Goal: Task Accomplishment & Management: Manage account settings

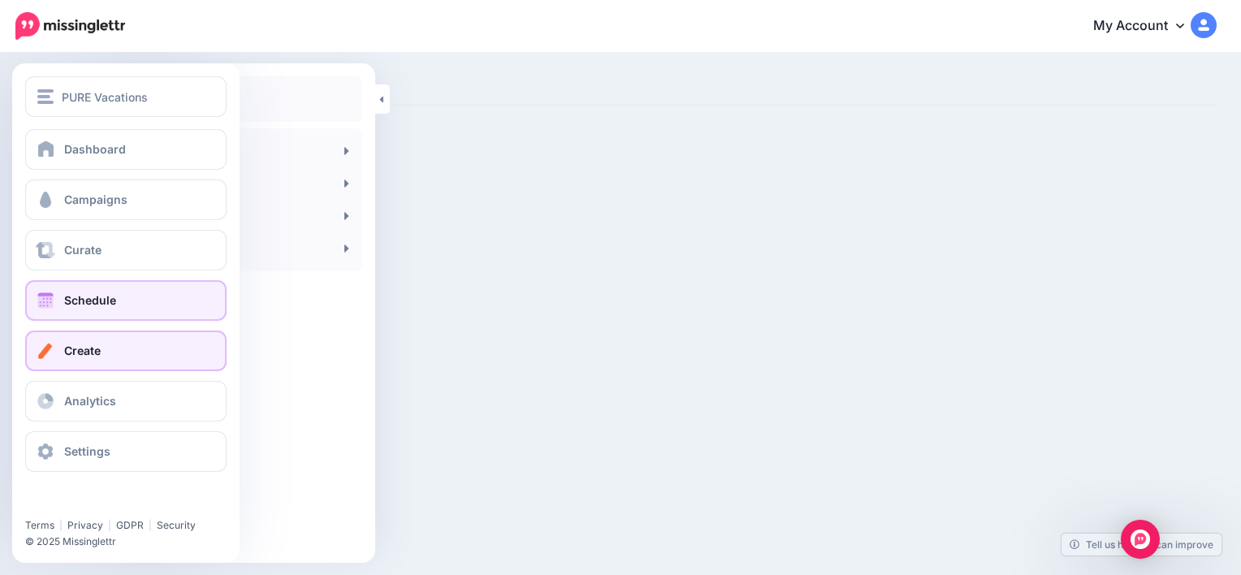
click at [99, 305] on span "Schedule" at bounding box center [90, 300] width 52 height 14
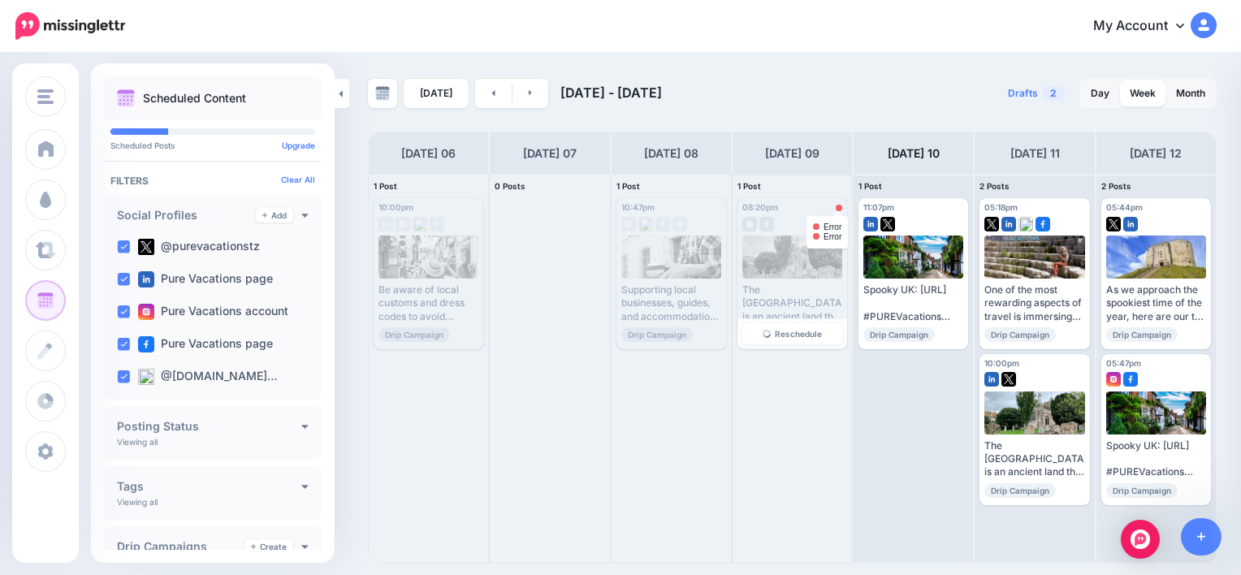
click at [840, 210] on div at bounding box center [839, 208] width 6 height 6
click at [787, 211] on div "08:20pm Thu, October 9, 2025 08:20pm" at bounding box center [774, 208] width 63 height 10
click at [800, 332] on span "Reschedule" at bounding box center [798, 334] width 47 height 8
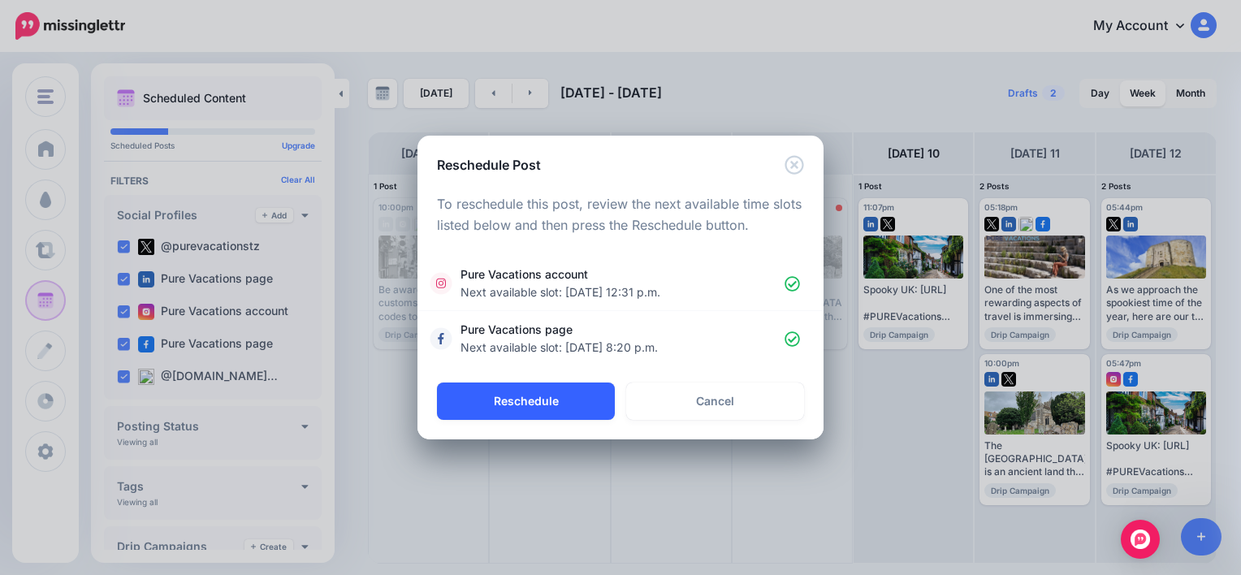
click at [587, 400] on button "Reschedule" at bounding box center [526, 401] width 178 height 37
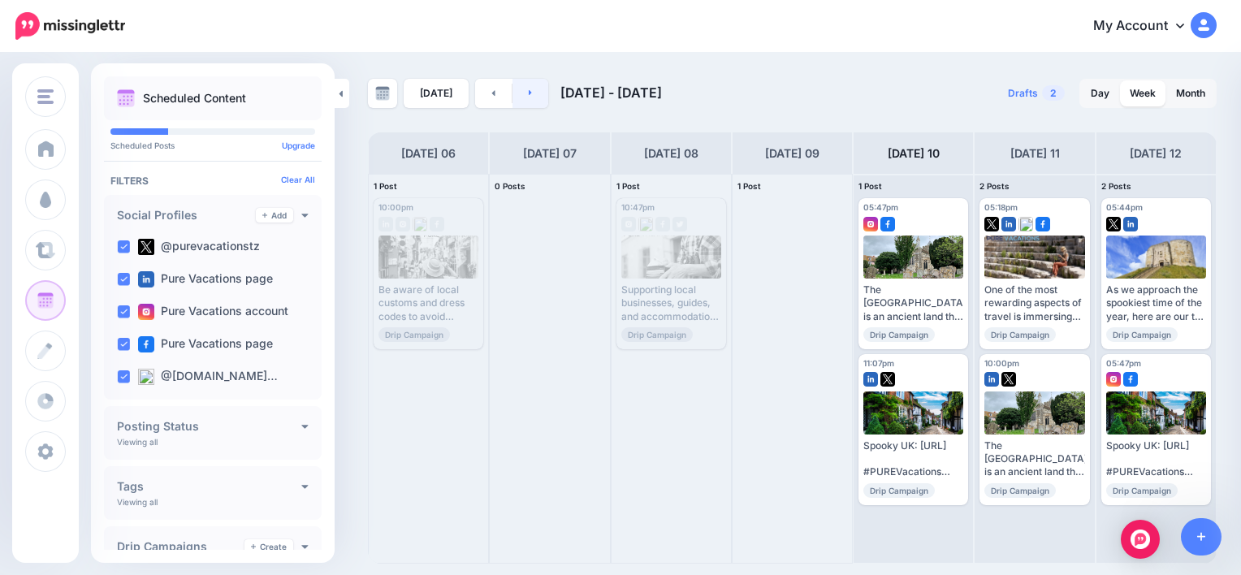
click at [534, 89] on link at bounding box center [531, 93] width 37 height 29
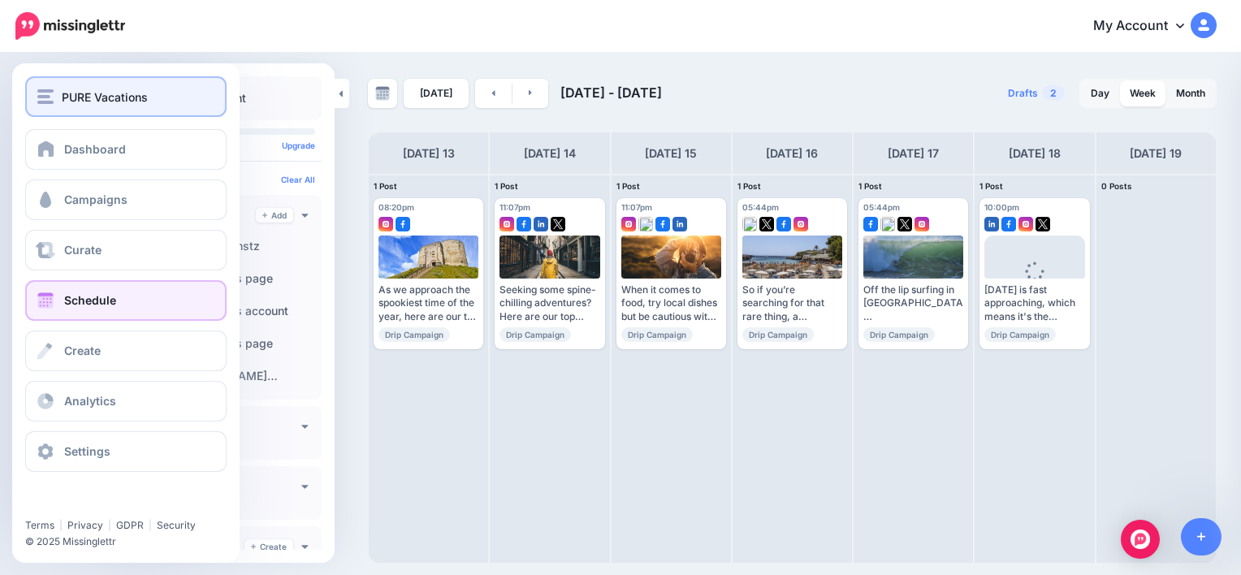
click at [88, 94] on span "PURE Vacations" at bounding box center [105, 97] width 86 height 19
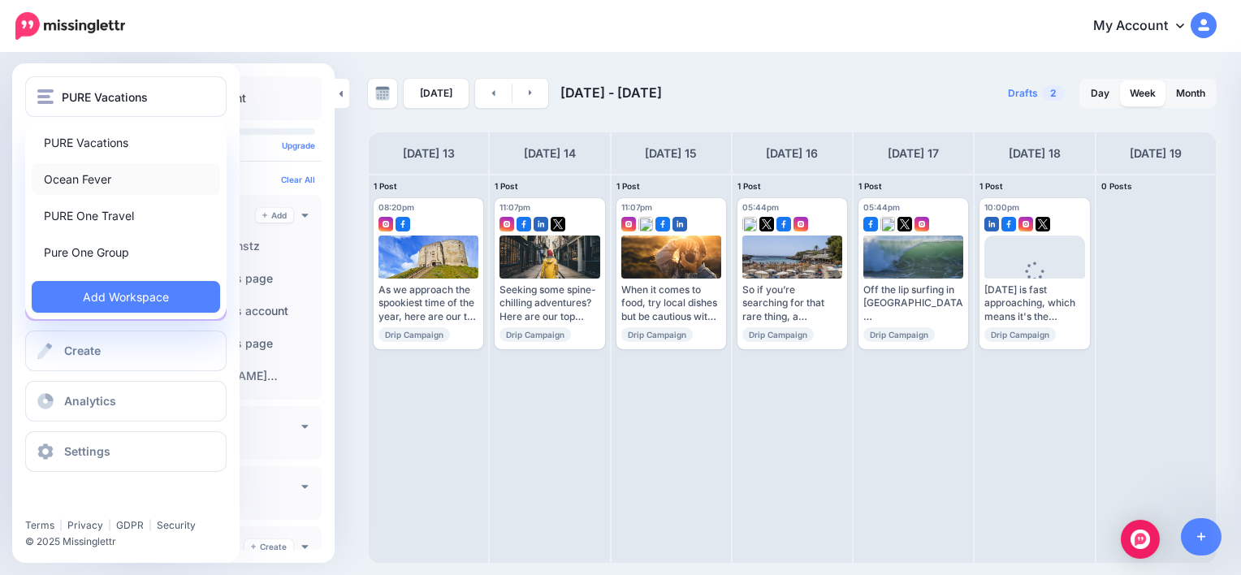
click at [75, 187] on link "Ocean Fever" at bounding box center [126, 179] width 188 height 32
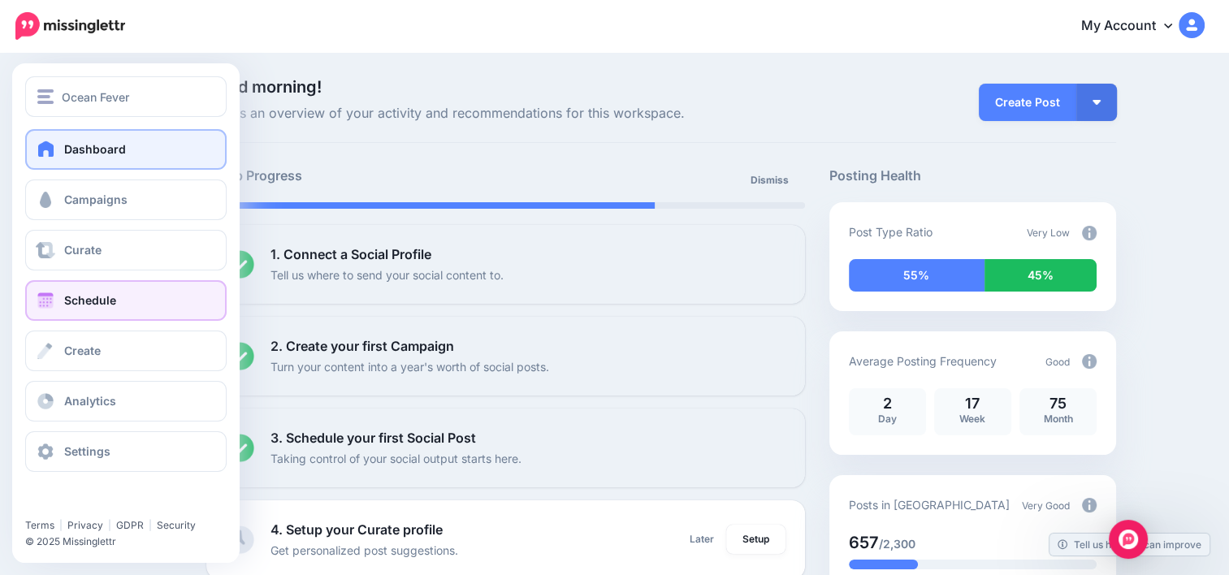
click at [96, 297] on span "Schedule" at bounding box center [90, 300] width 52 height 14
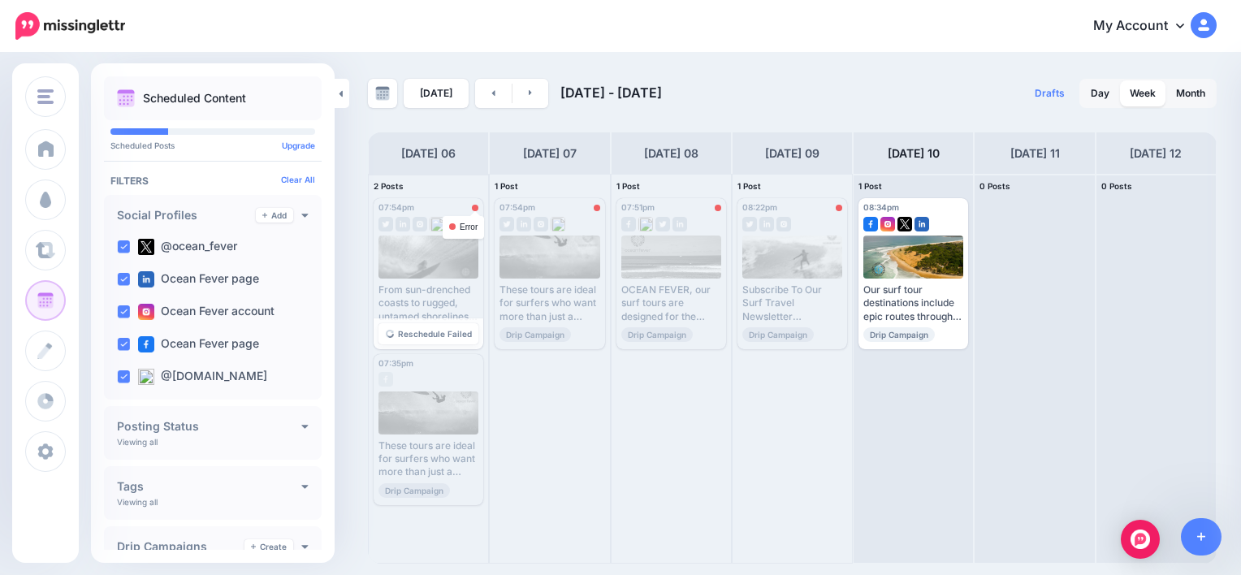
click at [474, 210] on div at bounding box center [475, 208] width 6 height 6
click at [804, 330] on span "Reschedule" at bounding box center [798, 334] width 47 height 8
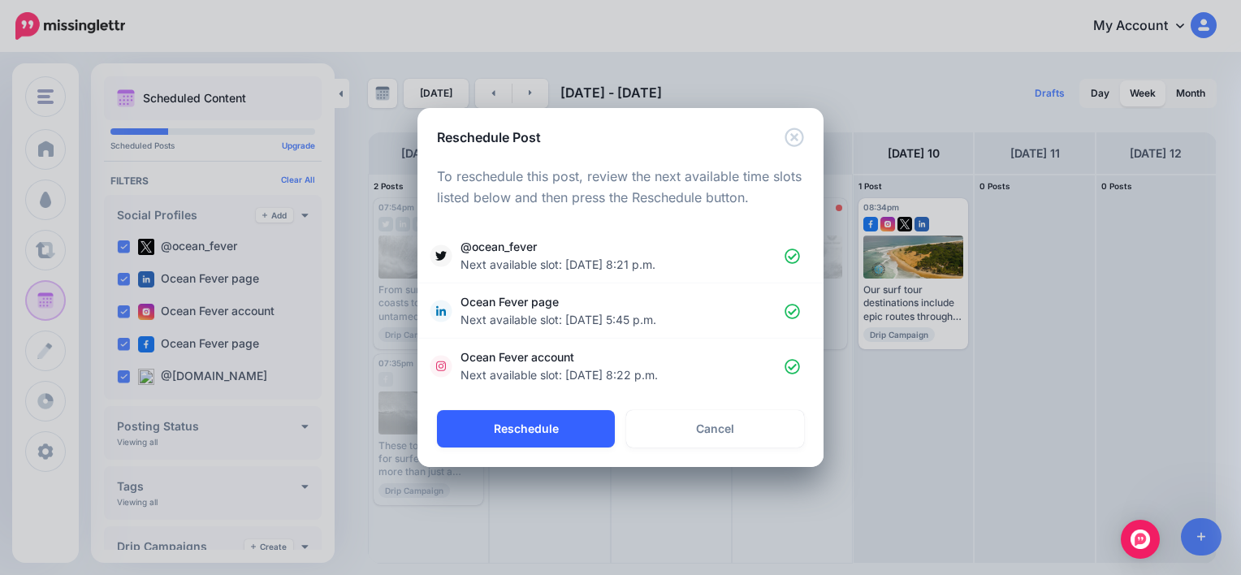
click at [548, 429] on button "Reschedule" at bounding box center [526, 428] width 178 height 37
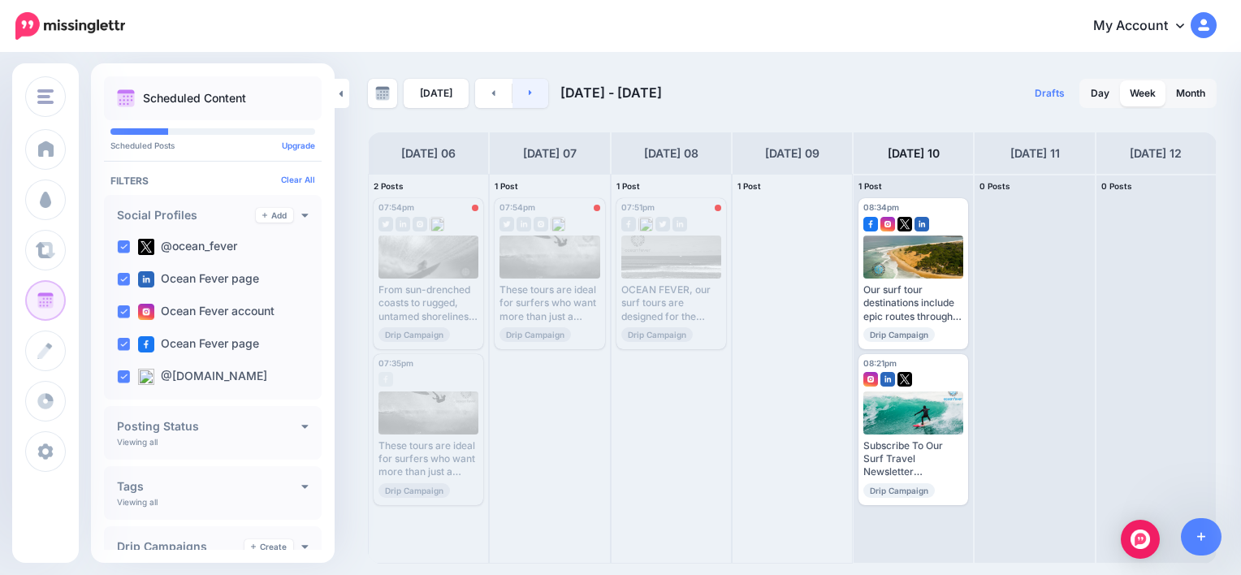
click at [516, 103] on link at bounding box center [531, 93] width 37 height 29
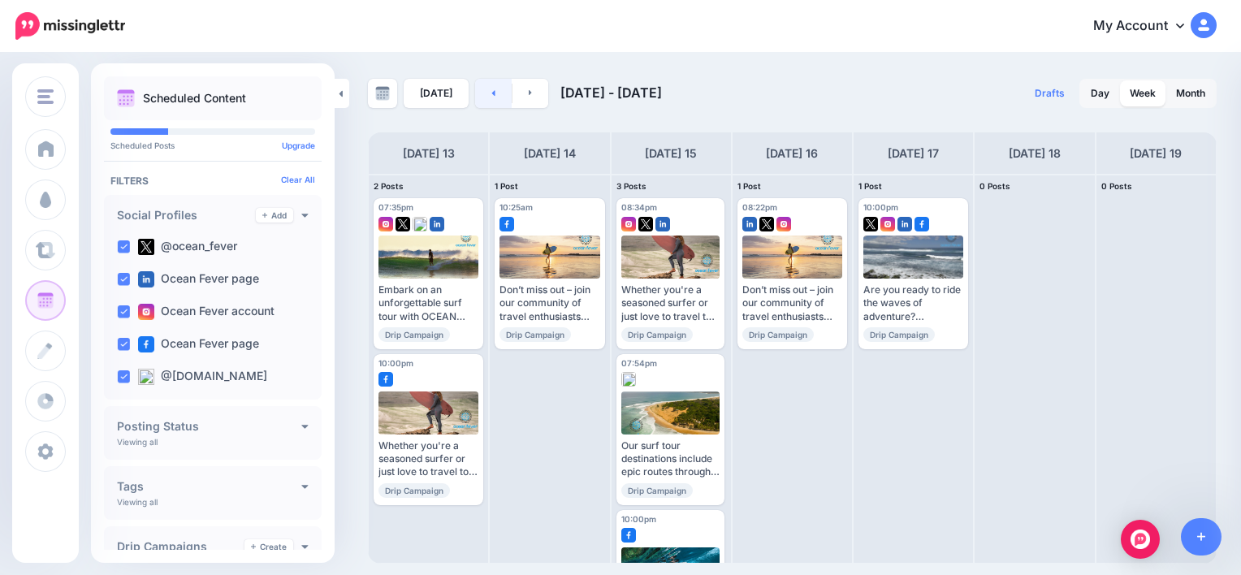
click at [493, 103] on link at bounding box center [493, 93] width 37 height 29
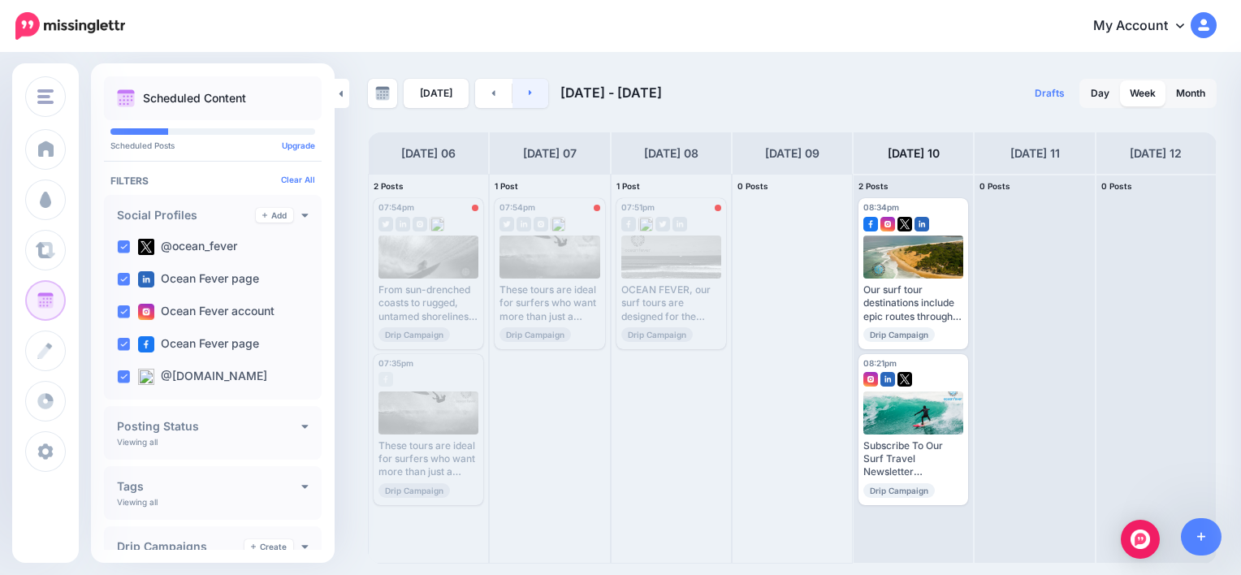
click at [530, 97] on link at bounding box center [531, 93] width 37 height 29
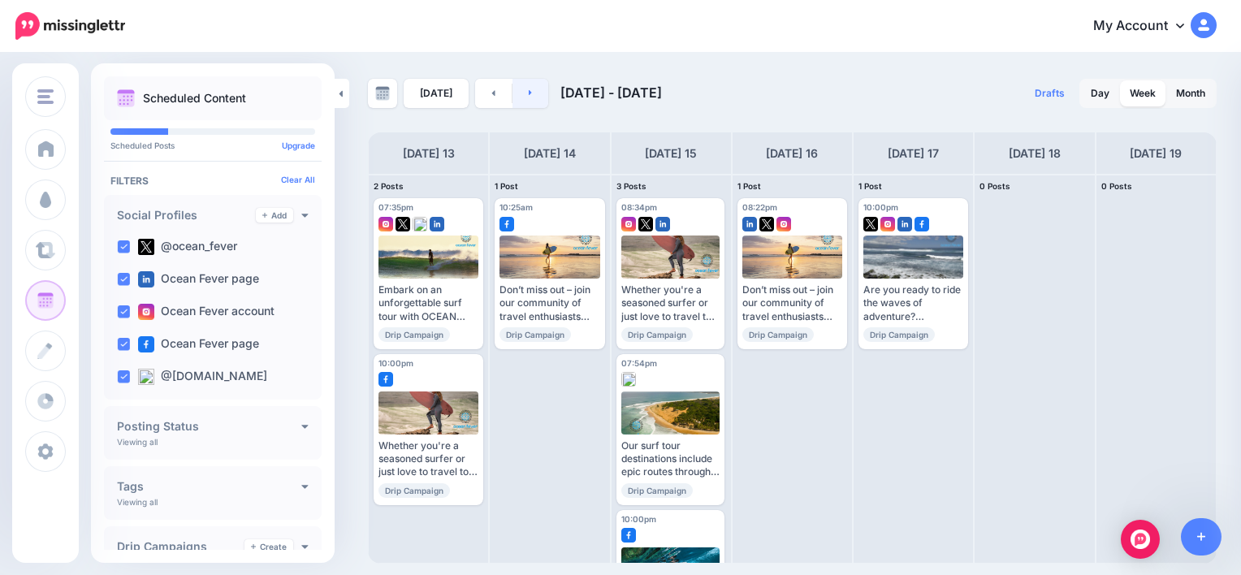
click at [530, 97] on link at bounding box center [531, 93] width 37 height 29
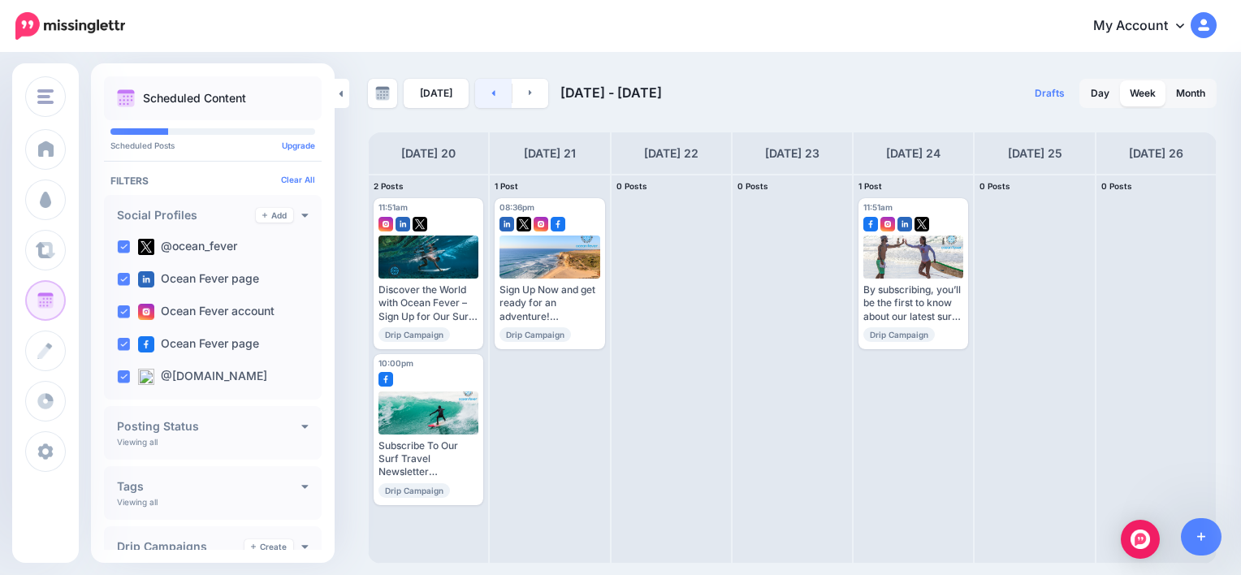
click at [497, 94] on link at bounding box center [493, 93] width 37 height 29
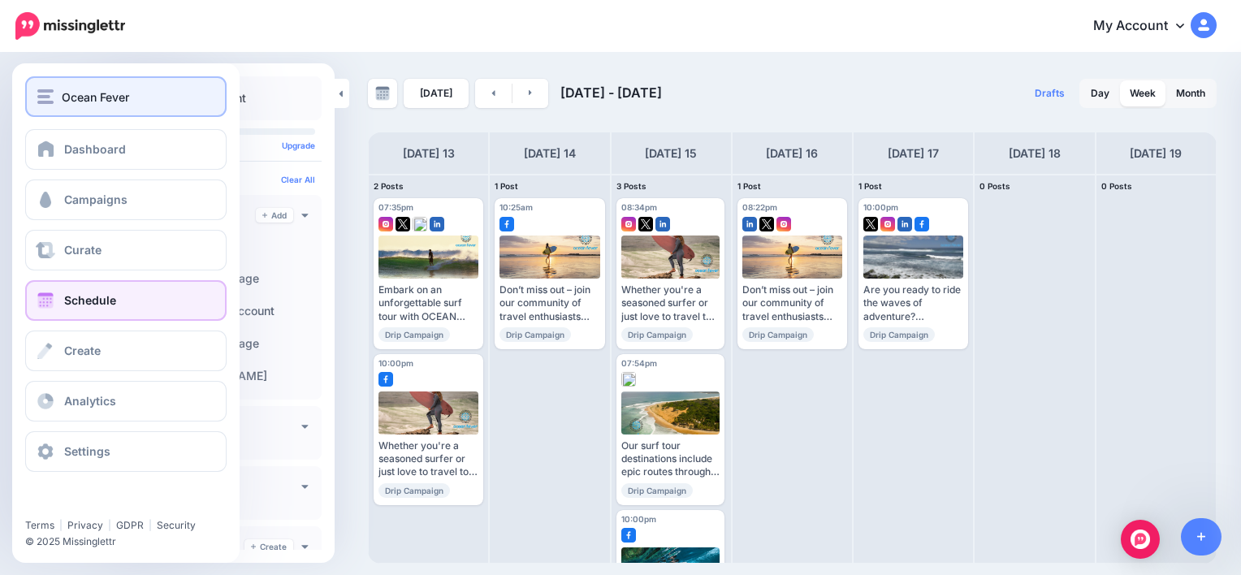
click at [69, 102] on span "Ocean Fever" at bounding box center [95, 97] width 67 height 19
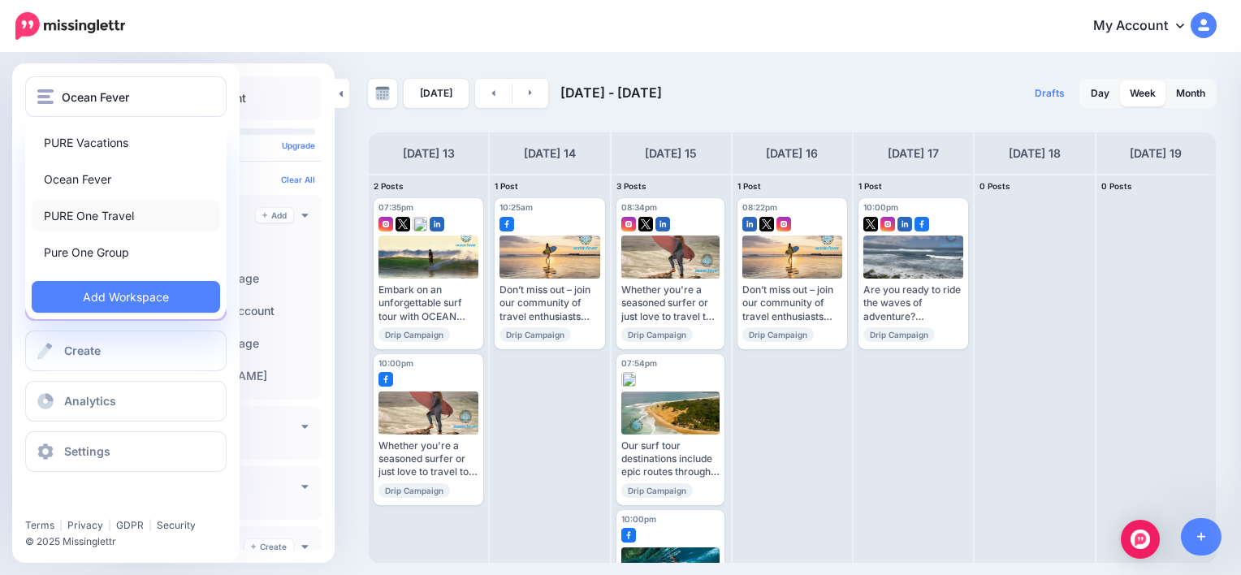
click at [90, 210] on link "PURE One Travel" at bounding box center [126, 216] width 188 height 32
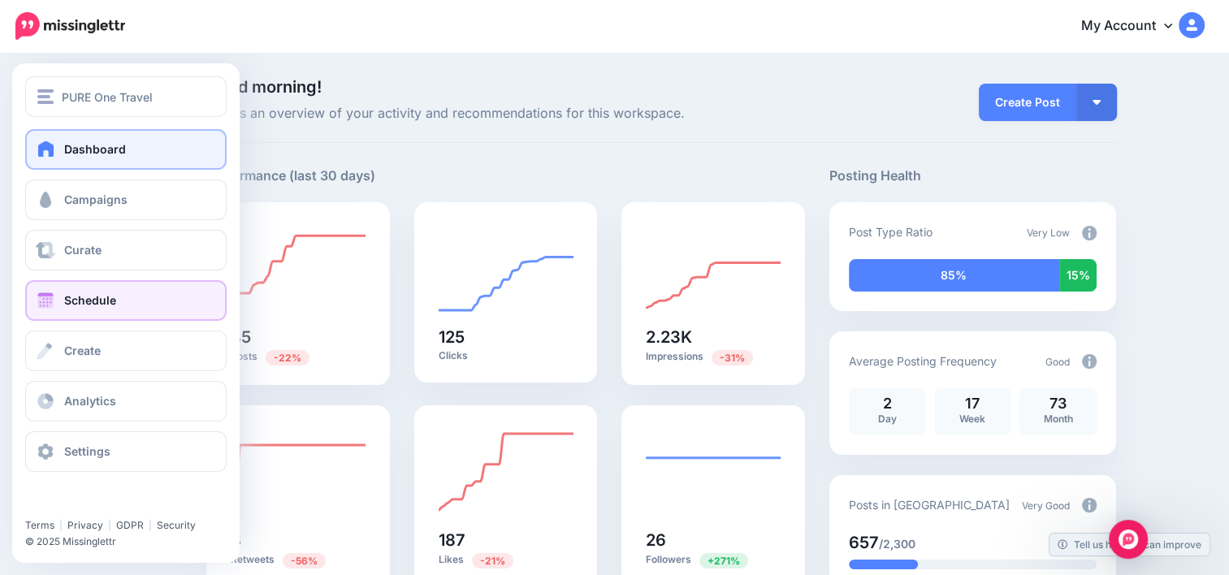
click at [123, 318] on link "Schedule" at bounding box center [125, 300] width 201 height 41
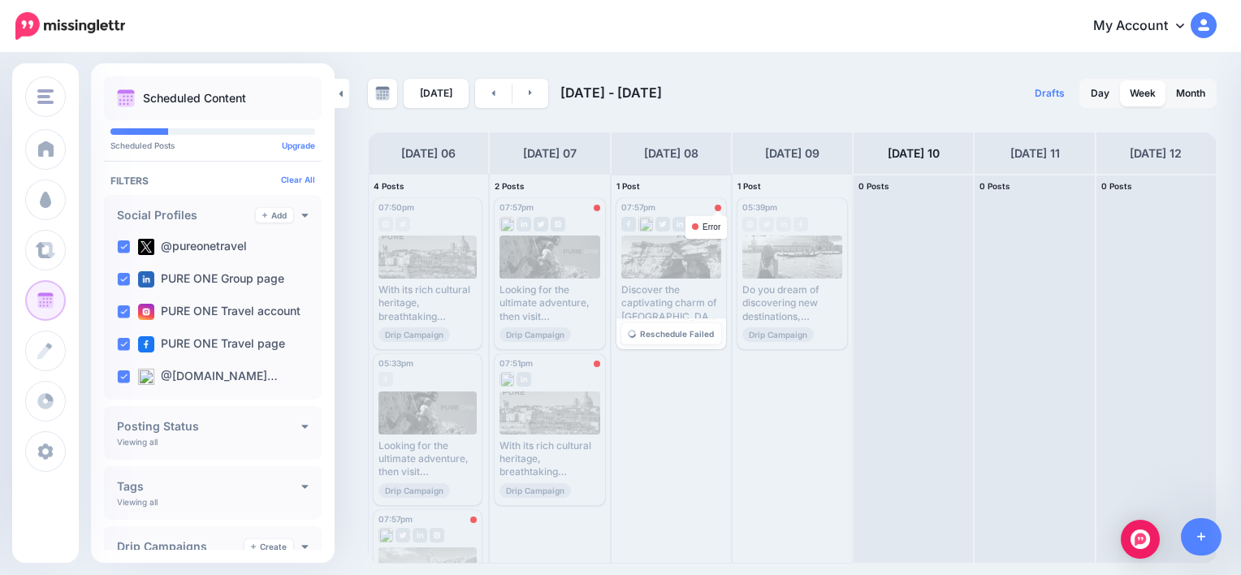
click at [715, 207] on div at bounding box center [718, 208] width 6 height 6
click at [673, 330] on span "Reschedule Failed" at bounding box center [677, 334] width 74 height 8
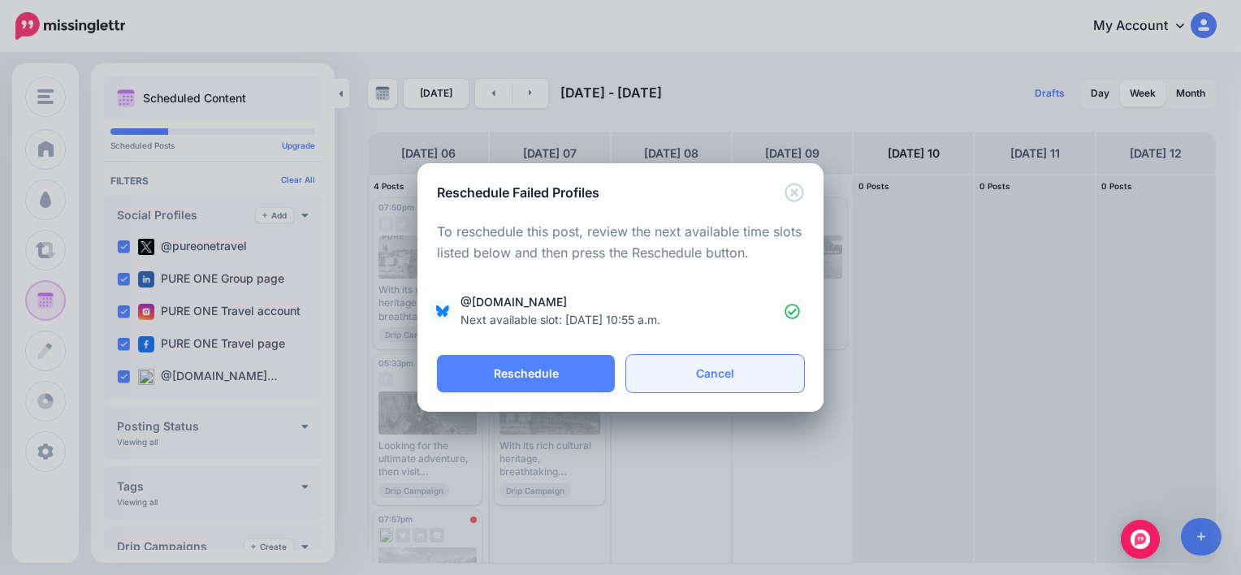
click at [684, 368] on link "Cancel" at bounding box center [715, 373] width 178 height 37
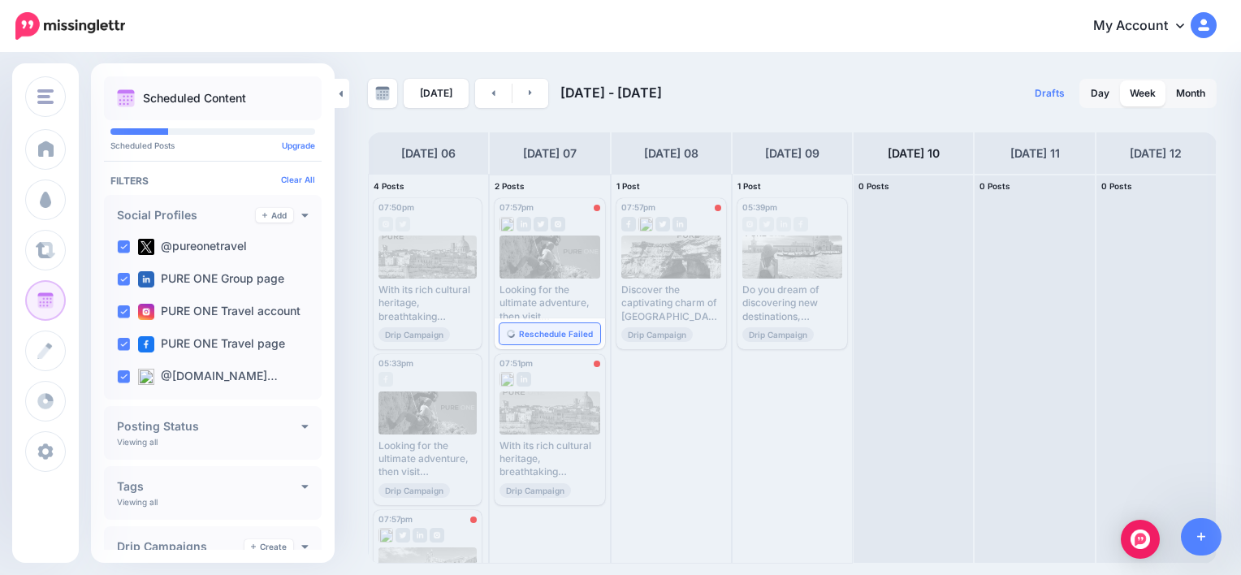
click at [564, 330] on span "Reschedule Failed" at bounding box center [556, 334] width 74 height 8
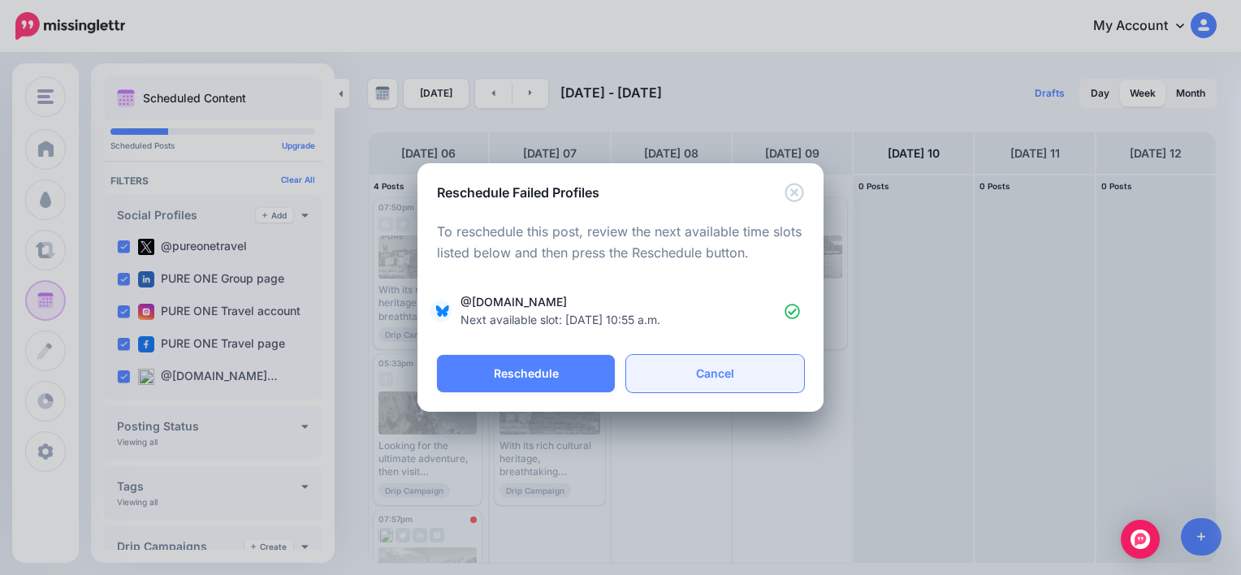
click at [700, 370] on link "Cancel" at bounding box center [715, 373] width 178 height 37
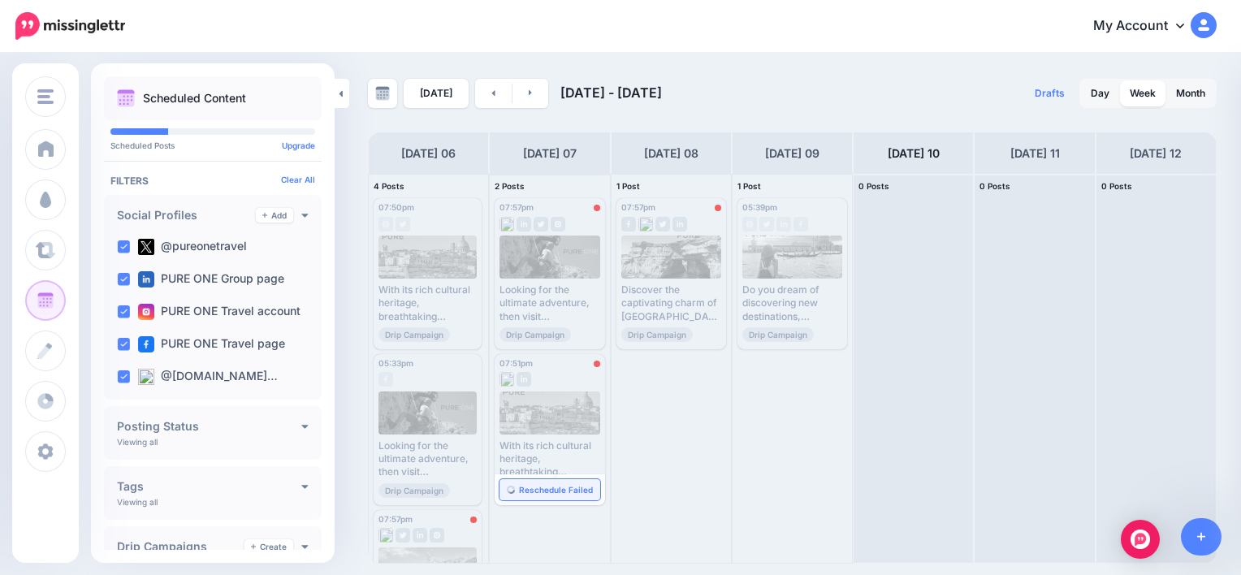
click at [556, 487] on span "Reschedule Failed" at bounding box center [556, 490] width 74 height 8
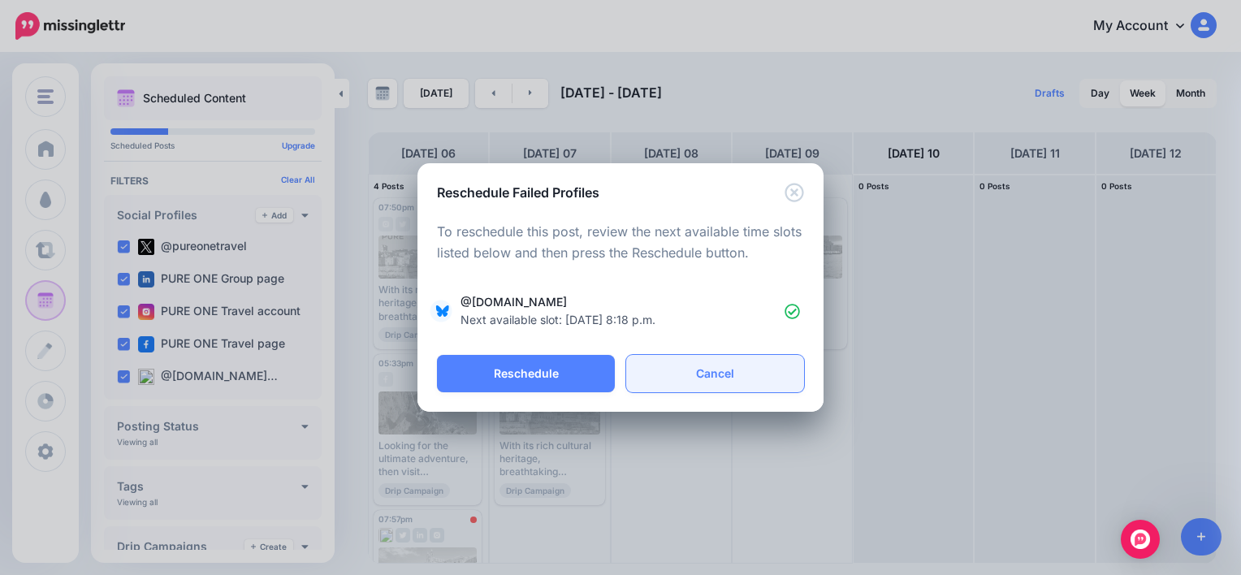
click at [702, 381] on link "Cancel" at bounding box center [715, 373] width 178 height 37
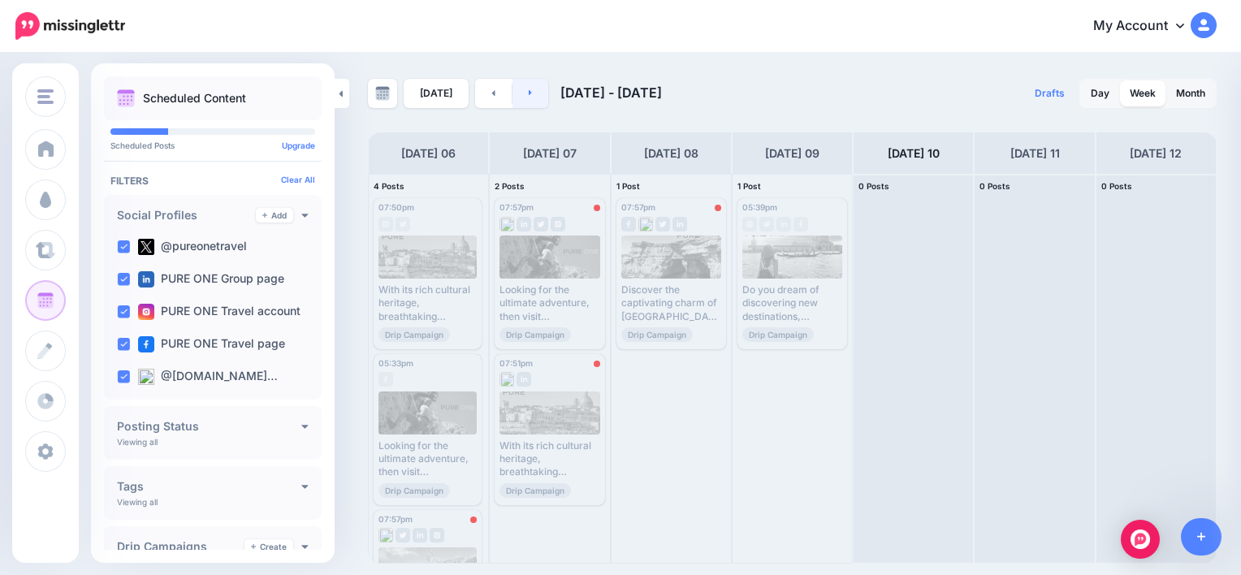
click at [524, 84] on link at bounding box center [531, 93] width 37 height 29
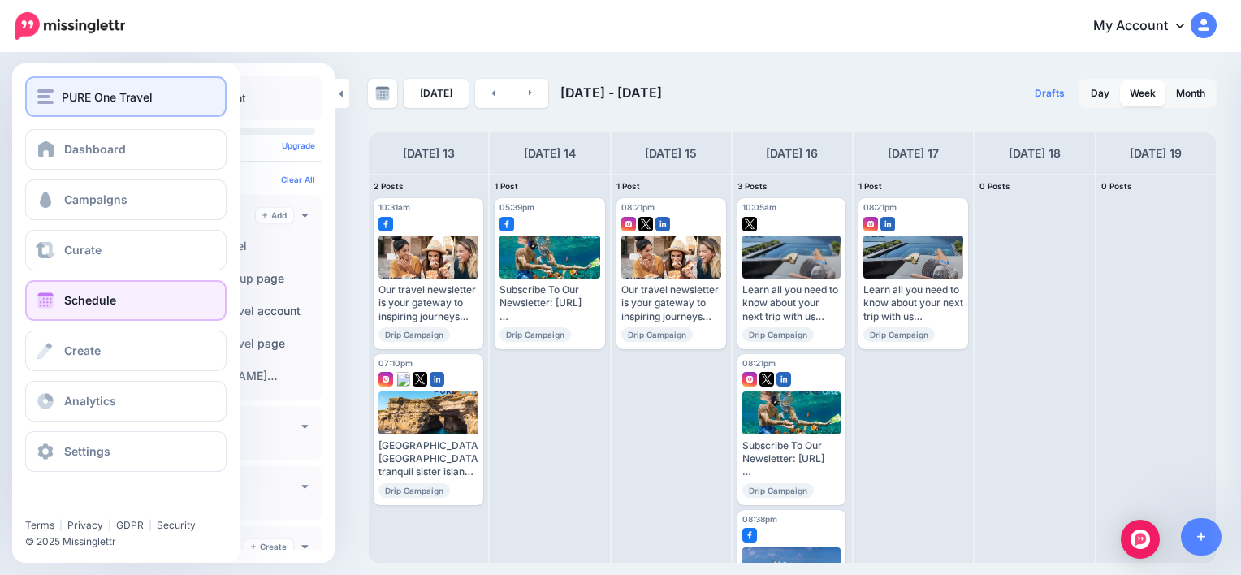
click at [49, 96] on img "button" at bounding box center [45, 96] width 16 height 15
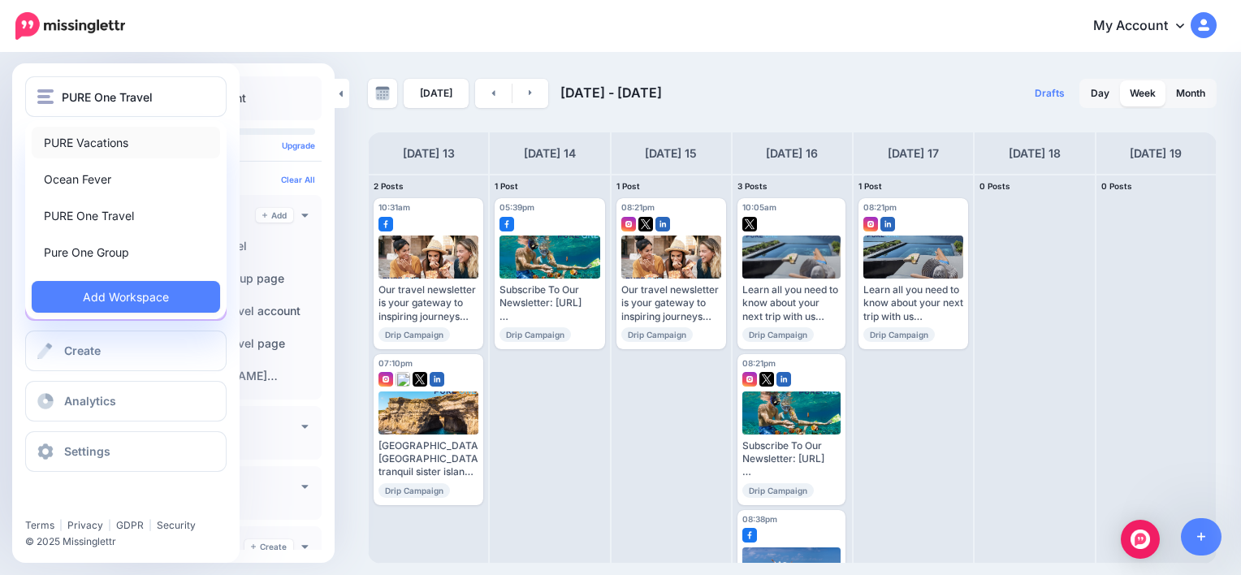
click at [83, 136] on link "PURE Vacations" at bounding box center [126, 143] width 188 height 32
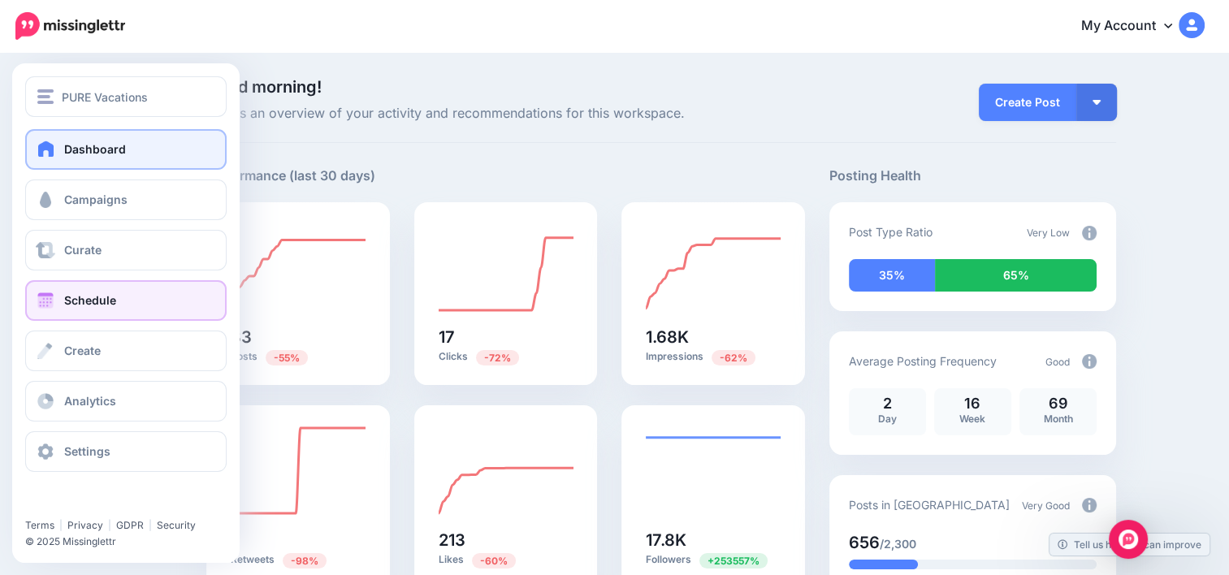
click at [123, 301] on link "Schedule" at bounding box center [125, 300] width 201 height 41
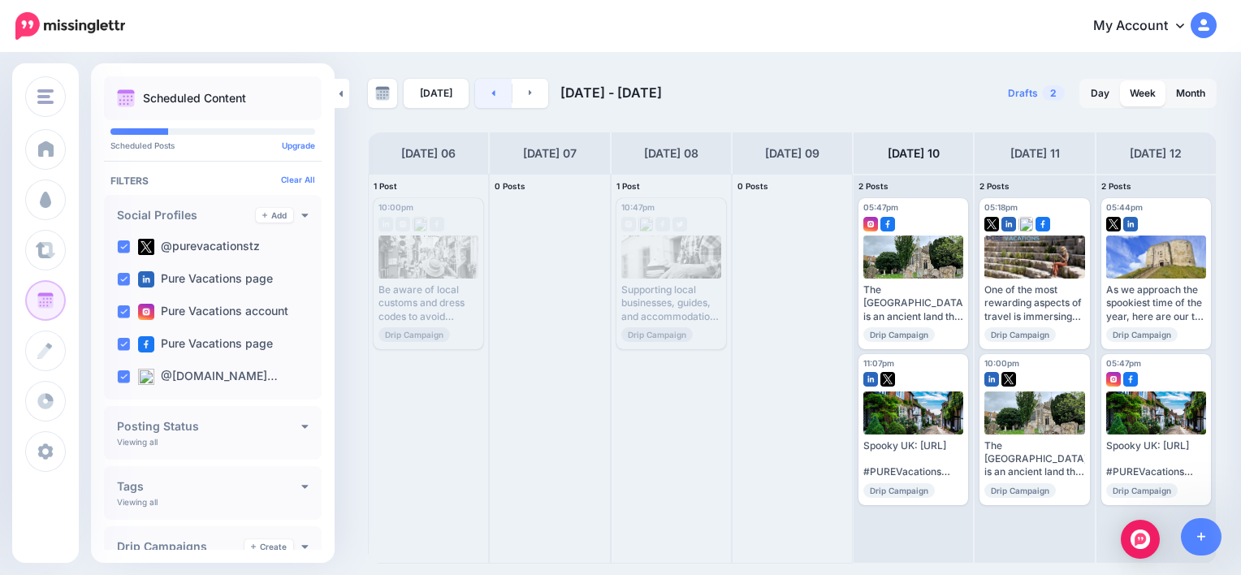
click at [491, 97] on link at bounding box center [493, 93] width 37 height 29
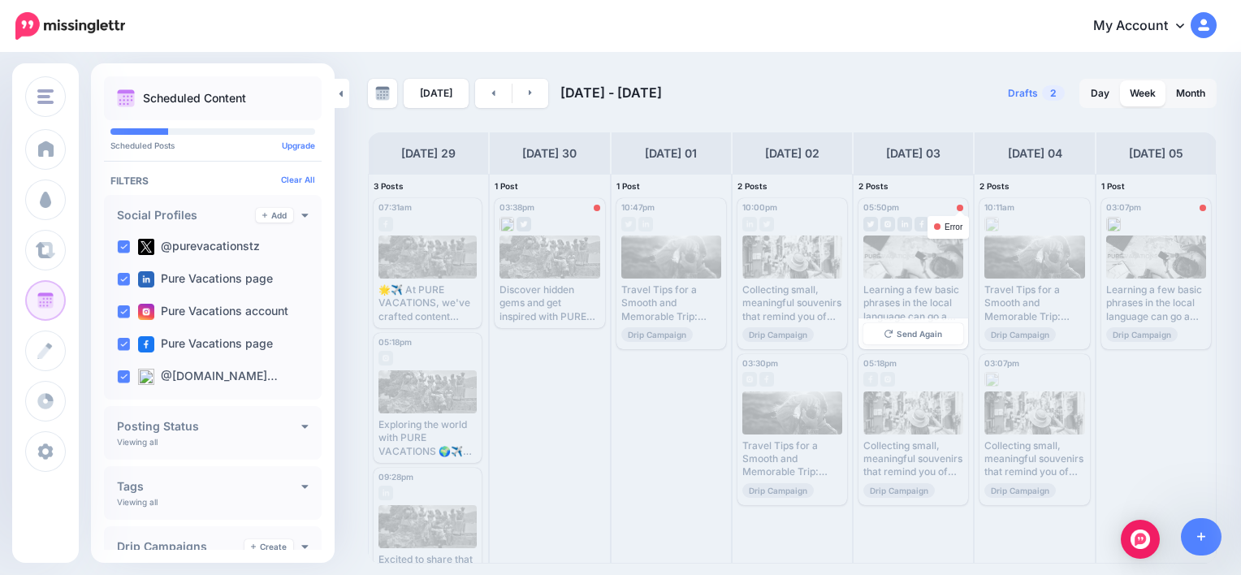
click at [958, 208] on div at bounding box center [960, 208] width 6 height 6
click at [529, 94] on icon at bounding box center [530, 93] width 3 height 6
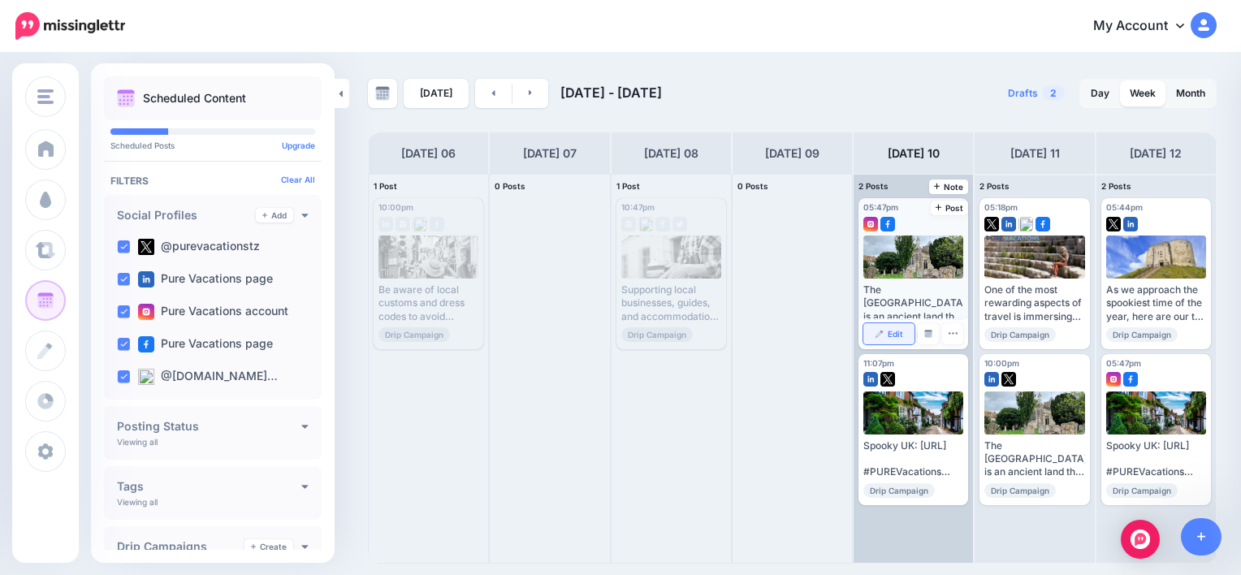
click at [903, 331] on link "Edit" at bounding box center [889, 333] width 51 height 21
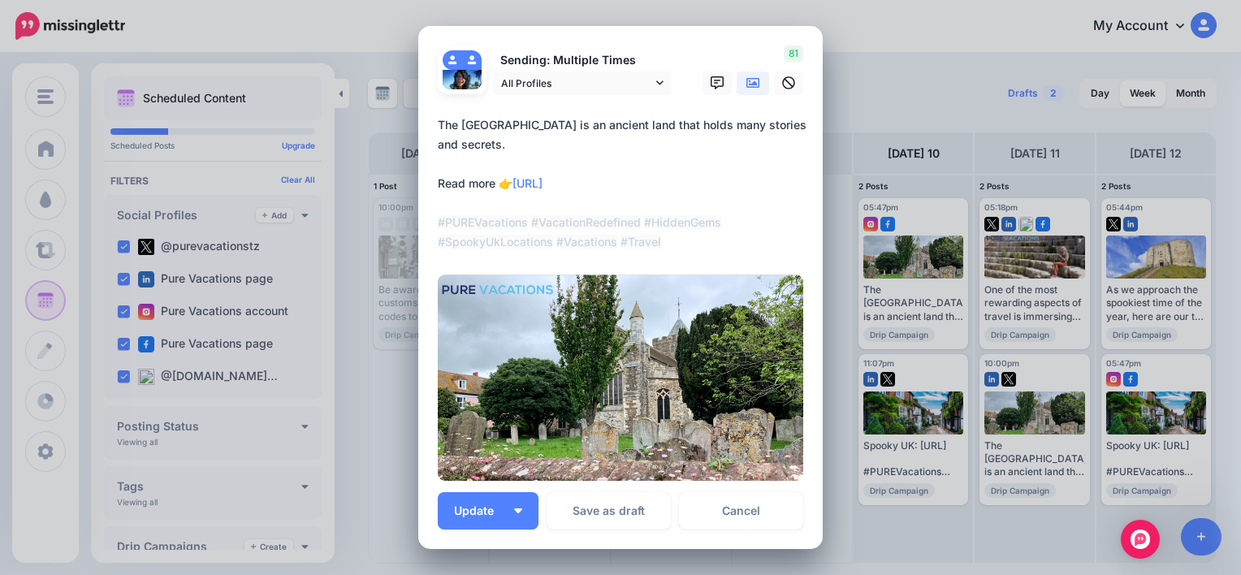
drag, startPoint x: 627, startPoint y: 184, endPoint x: 513, endPoint y: 180, distance: 114.6
click at [513, 180] on textarea "**********" at bounding box center [625, 183] width 374 height 136
click at [599, 182] on textarea "**********" at bounding box center [625, 183] width 374 height 136
click at [731, 502] on link "Cancel" at bounding box center [741, 510] width 124 height 37
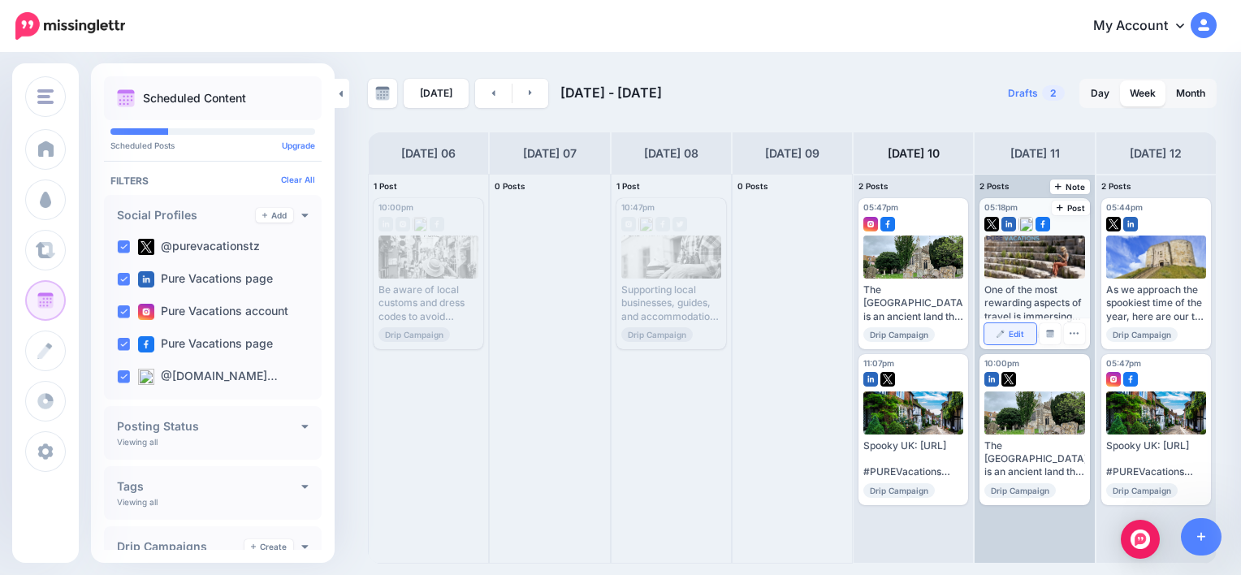
click at [1018, 330] on span "Edit" at bounding box center [1016, 334] width 15 height 8
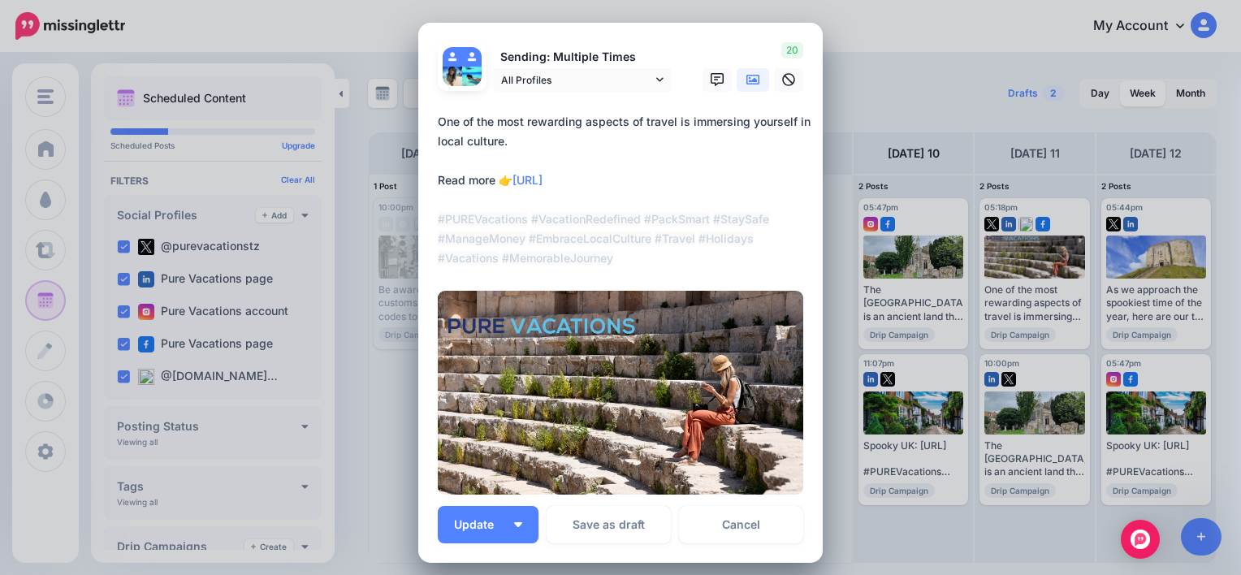
click at [548, 272] on div "**********" at bounding box center [621, 193] width 366 height 162
click at [573, 185] on textarea "**********" at bounding box center [625, 190] width 374 height 156
click at [572, 182] on textarea "**********" at bounding box center [625, 190] width 374 height 156
drag, startPoint x: 640, startPoint y: 185, endPoint x: 510, endPoint y: 184, distance: 130.0
click at [510, 184] on textarea "**********" at bounding box center [625, 190] width 374 height 156
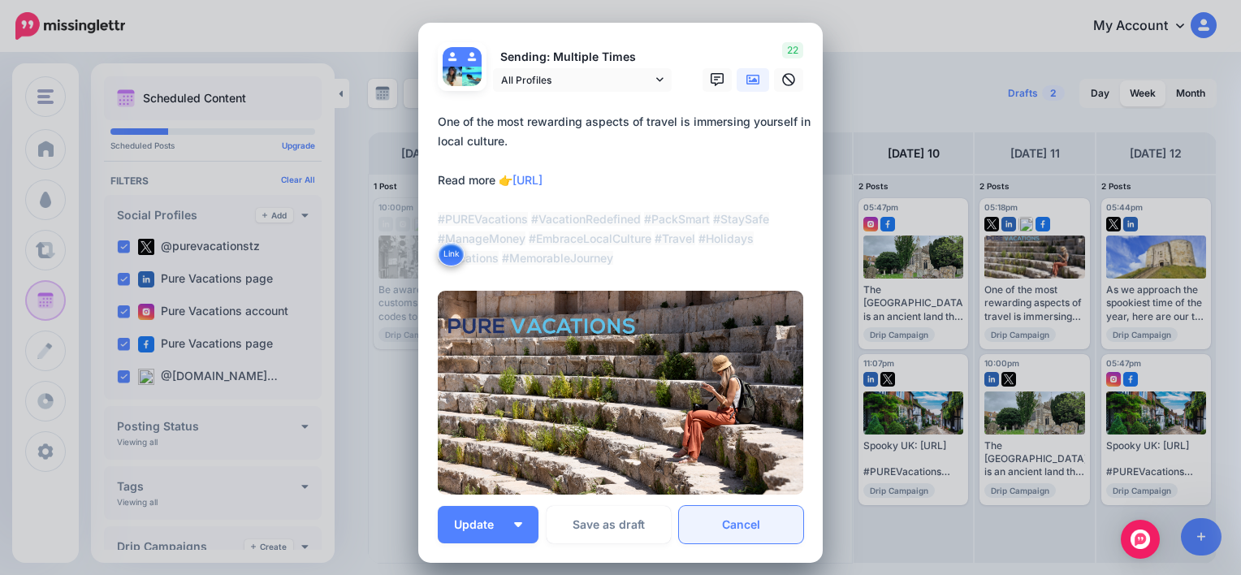
click at [743, 526] on link "Cancel" at bounding box center [741, 524] width 124 height 37
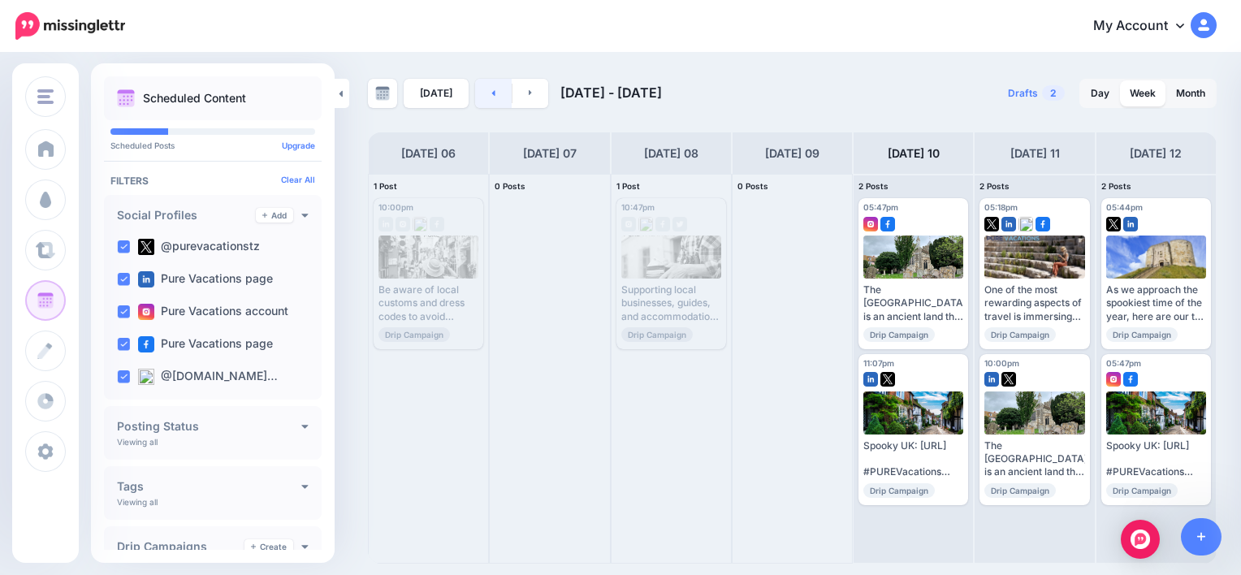
click at [505, 93] on link at bounding box center [493, 93] width 37 height 29
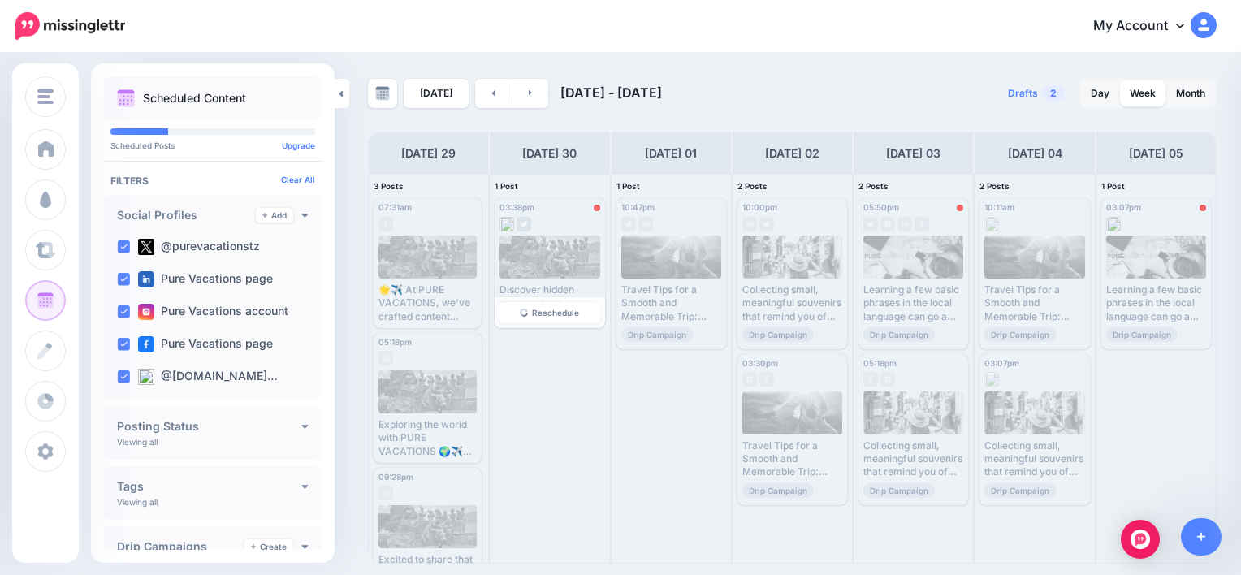
click at [558, 258] on div at bounding box center [550, 257] width 101 height 43
click at [552, 316] on span "Reschedule" at bounding box center [555, 313] width 47 height 8
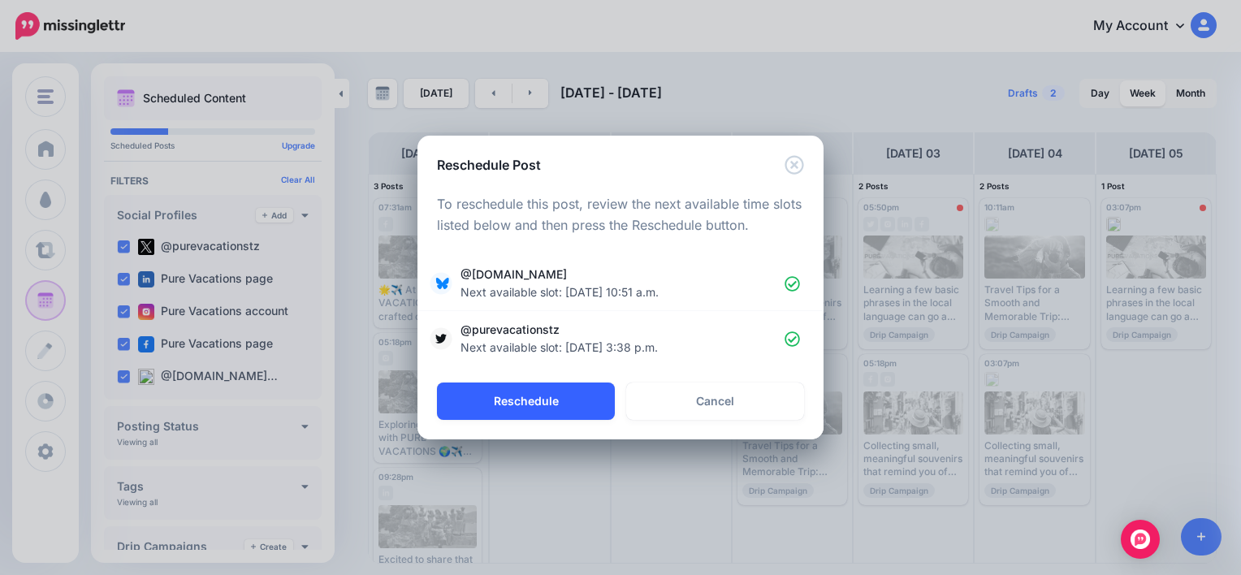
click at [569, 410] on button "Reschedule" at bounding box center [526, 401] width 178 height 37
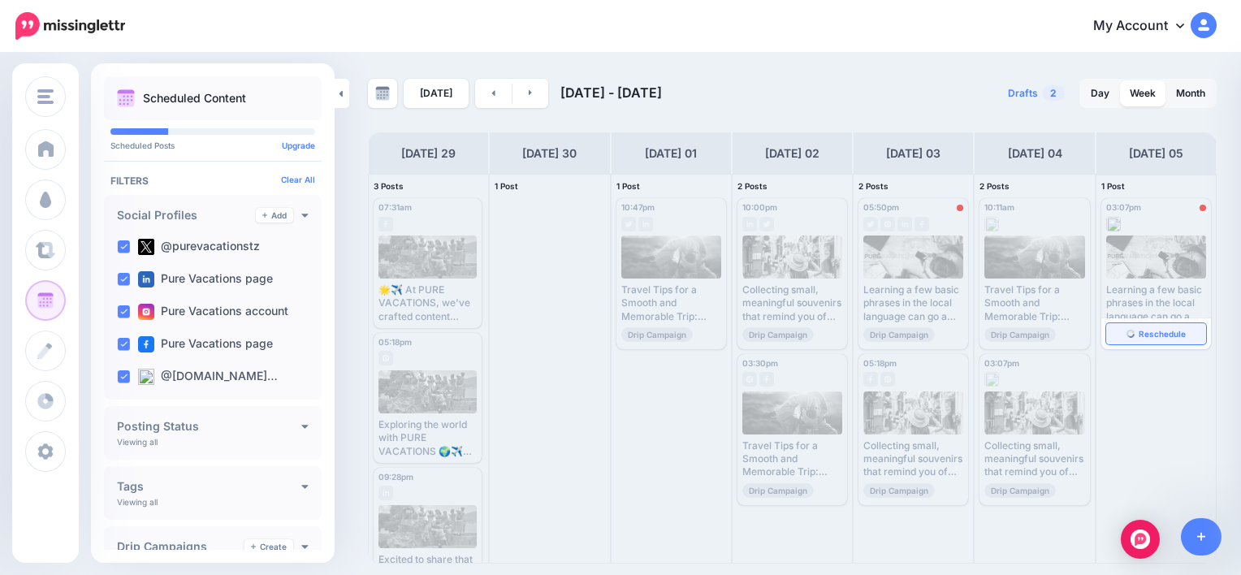
click at [1145, 327] on link "Reschedule" at bounding box center [1157, 333] width 100 height 21
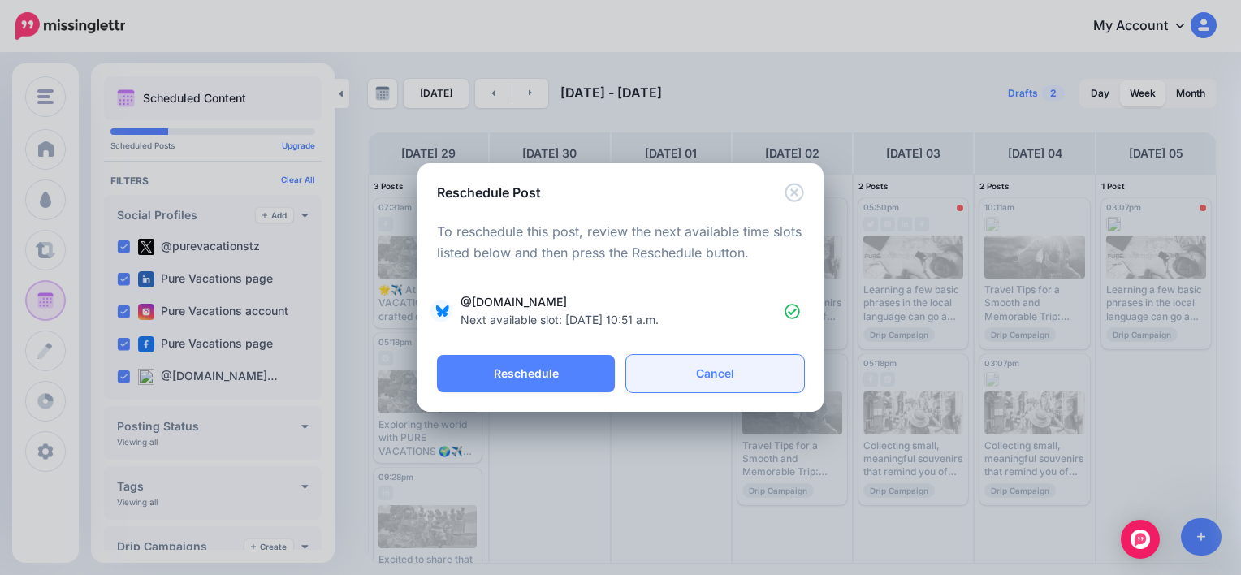
click at [768, 367] on link "Cancel" at bounding box center [715, 373] width 178 height 37
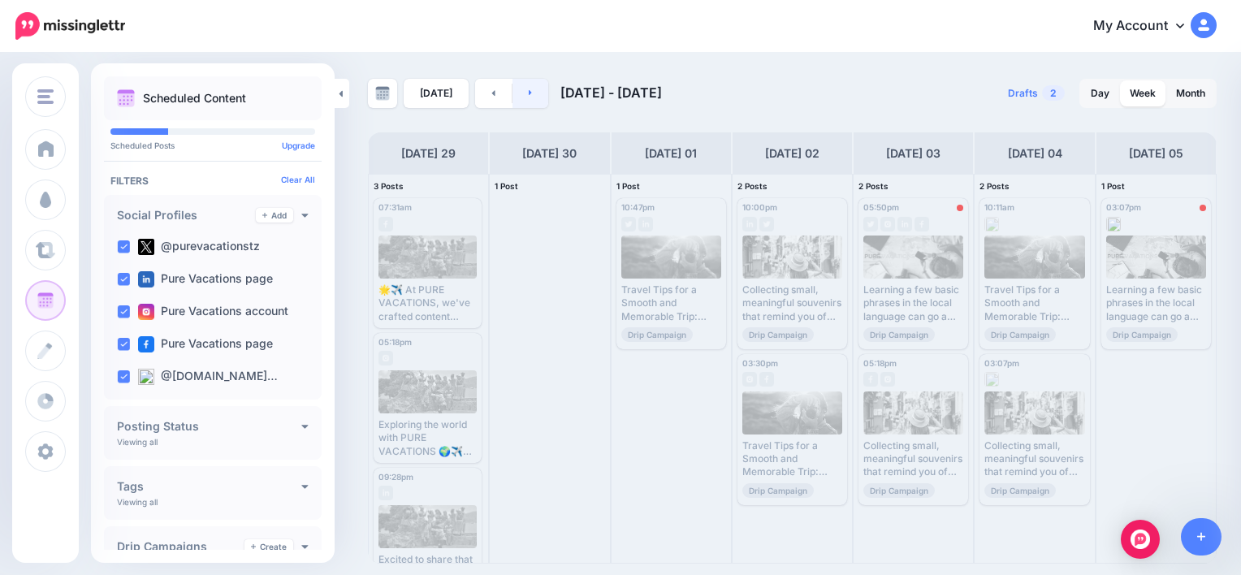
click at [515, 89] on link at bounding box center [531, 93] width 37 height 29
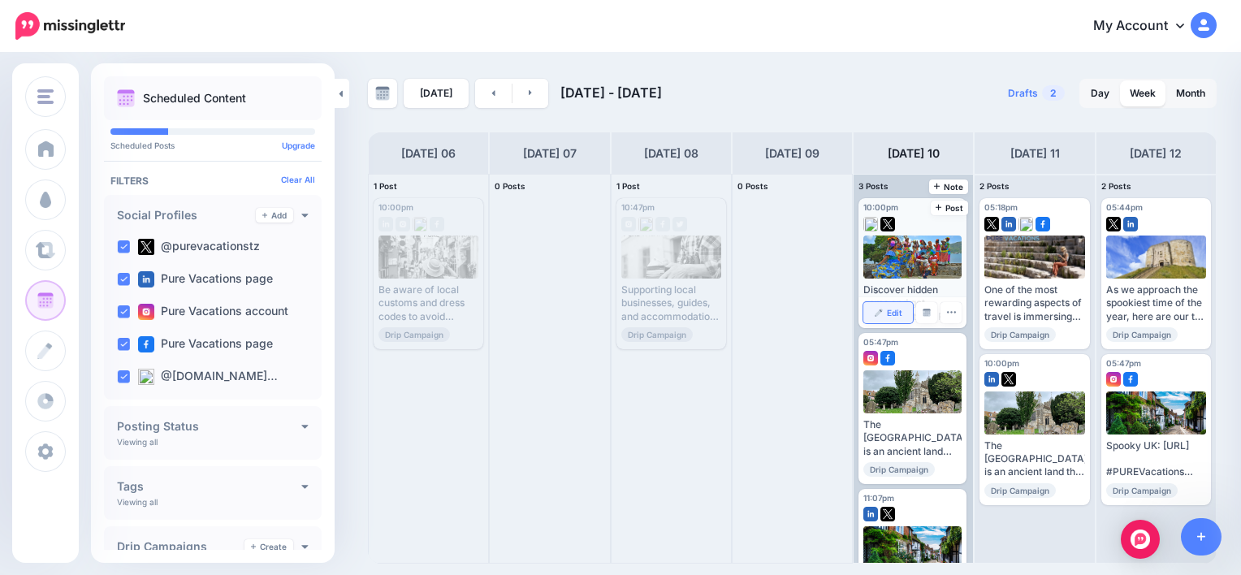
click at [895, 312] on span "Edit" at bounding box center [894, 313] width 15 height 8
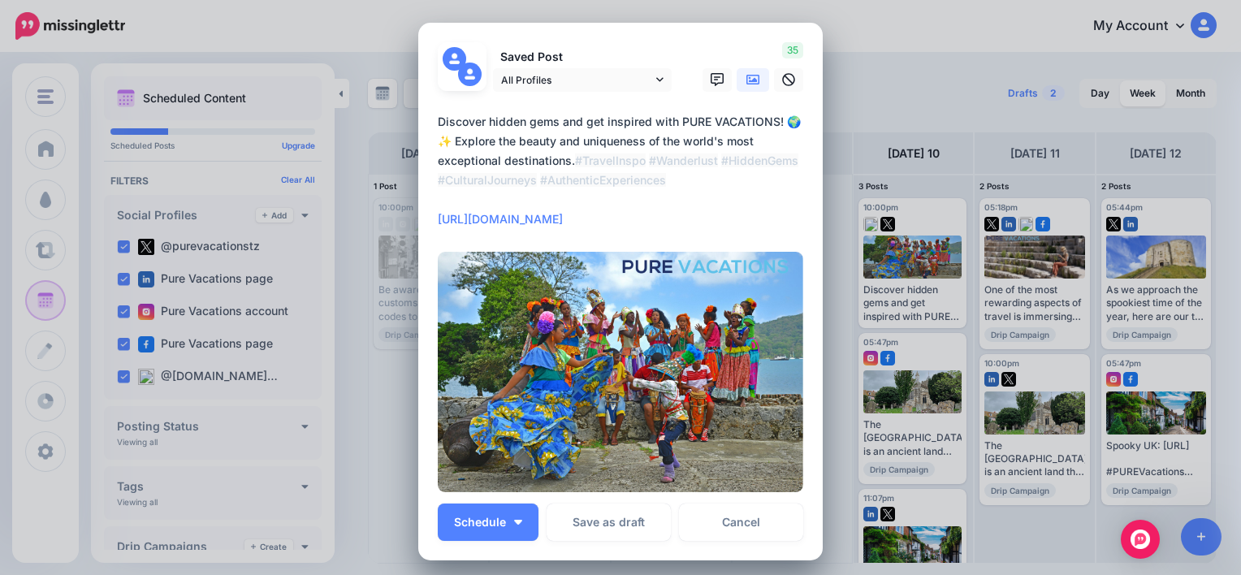
drag, startPoint x: 748, startPoint y: 218, endPoint x: 431, endPoint y: 218, distance: 317.7
click at [431, 218] on div "Loading Saved Post All Profiles" at bounding box center [620, 292] width 405 height 538
click at [757, 513] on link "Cancel" at bounding box center [741, 522] width 124 height 37
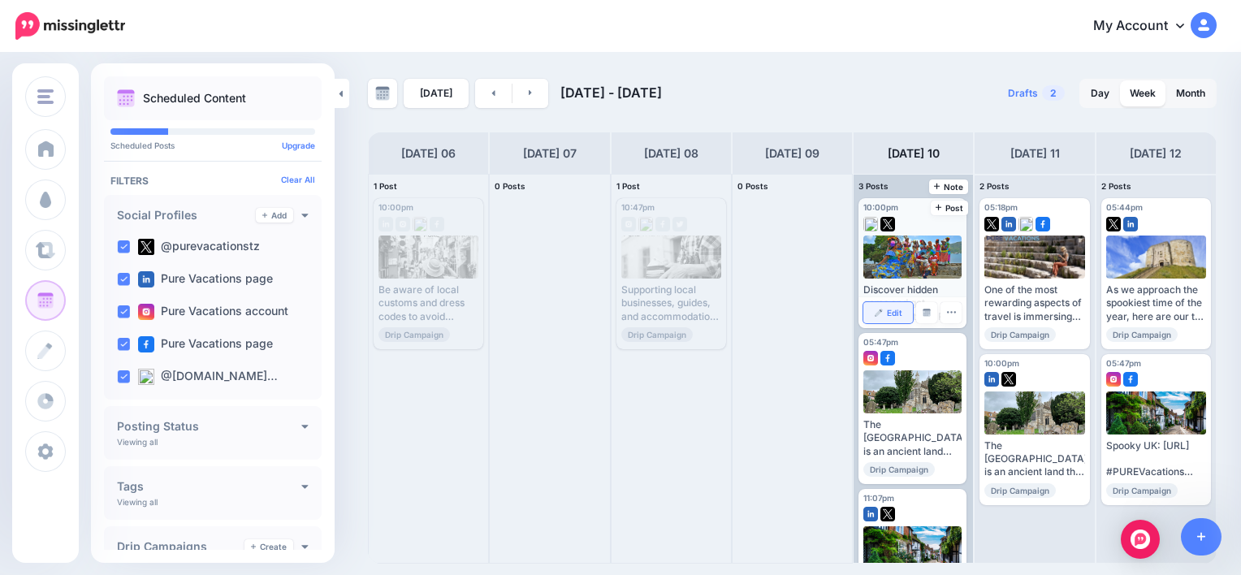
click at [907, 318] on link "Edit" at bounding box center [889, 312] width 50 height 21
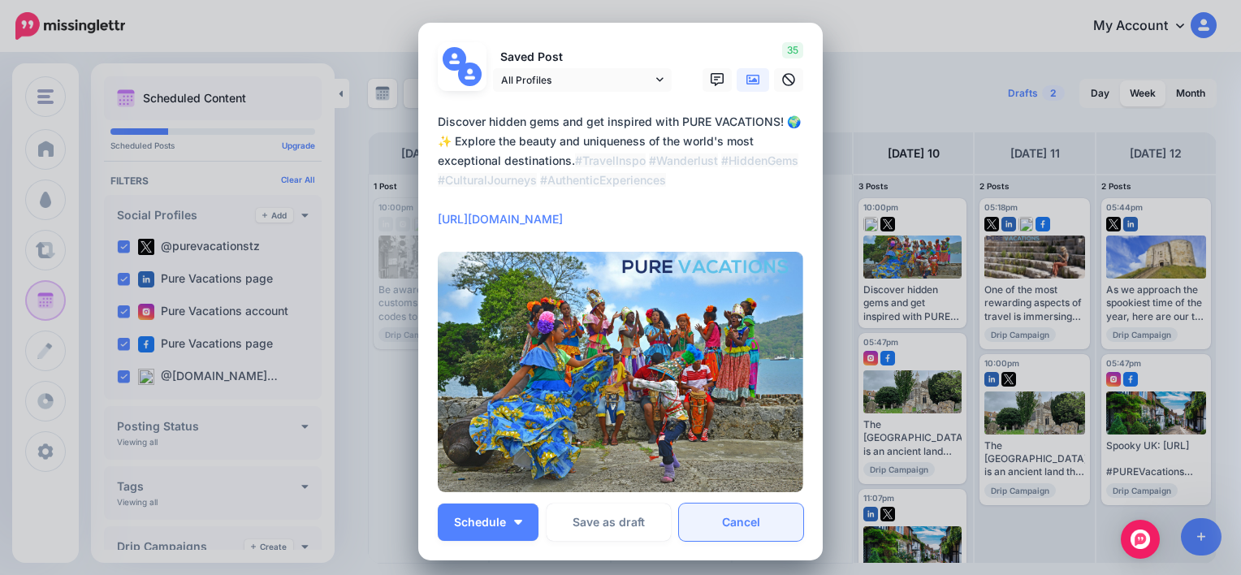
click at [747, 522] on link "Cancel" at bounding box center [741, 522] width 124 height 37
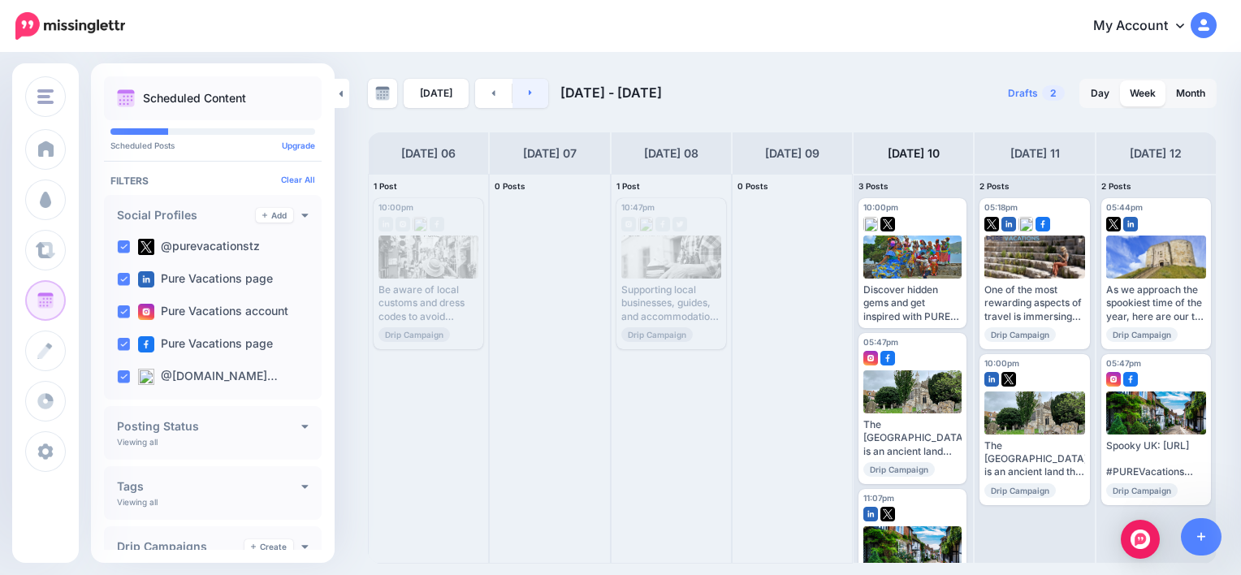
click at [532, 93] on link at bounding box center [531, 93] width 37 height 29
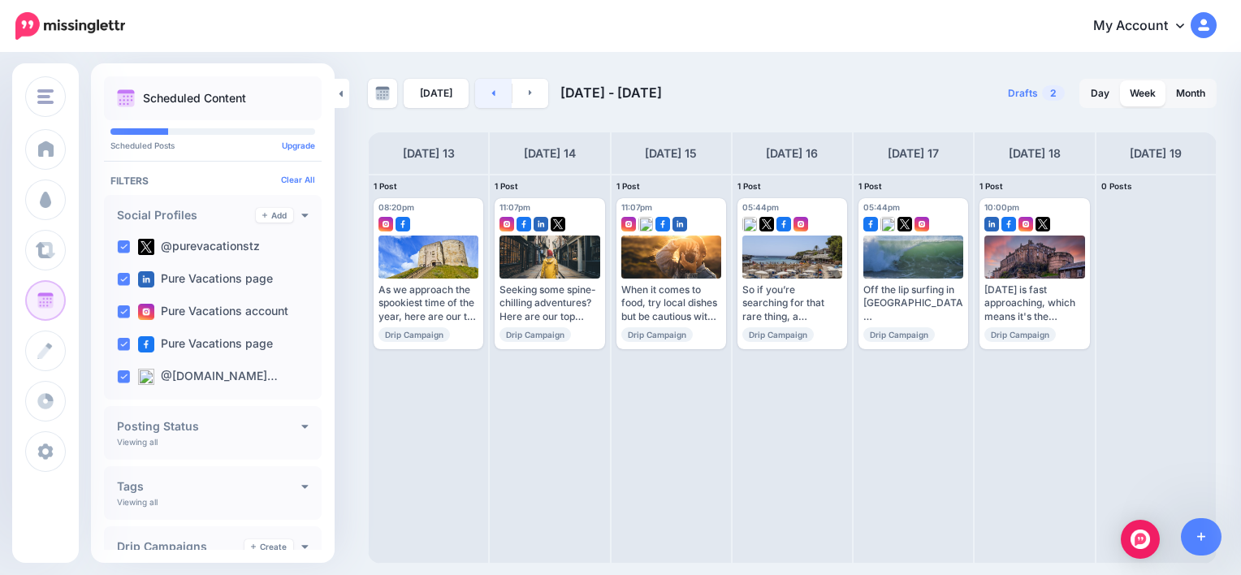
click at [480, 86] on link at bounding box center [493, 93] width 37 height 29
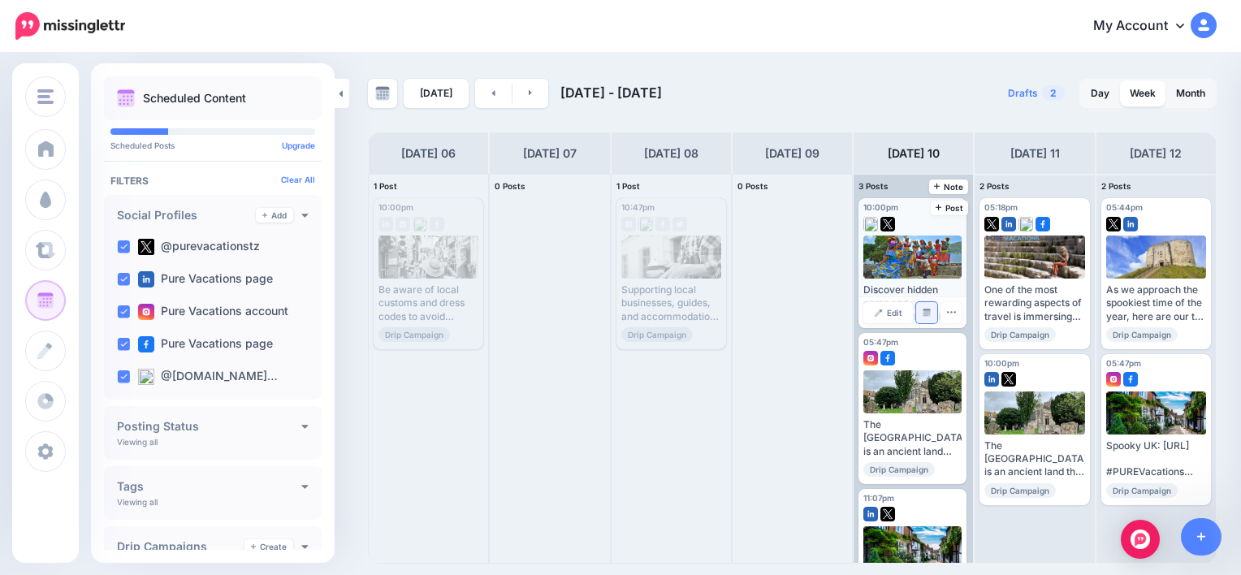
click at [918, 318] on link "Manage Dates" at bounding box center [926, 312] width 21 height 21
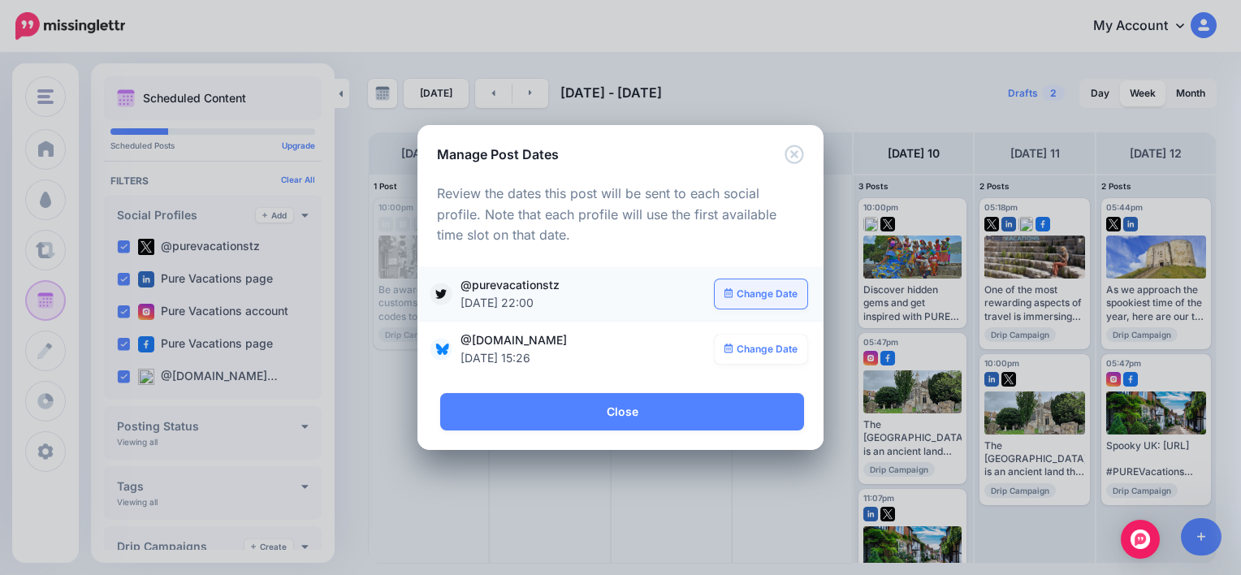
click at [772, 288] on link "Change Date" at bounding box center [761, 293] width 93 height 29
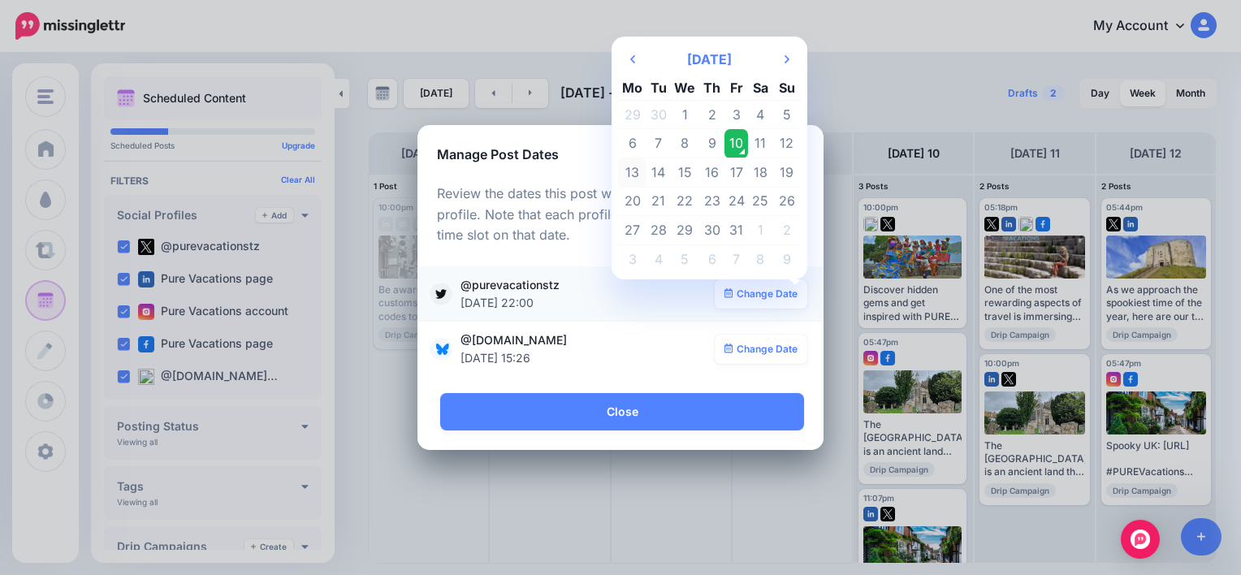
click at [639, 174] on td "13" at bounding box center [632, 172] width 28 height 29
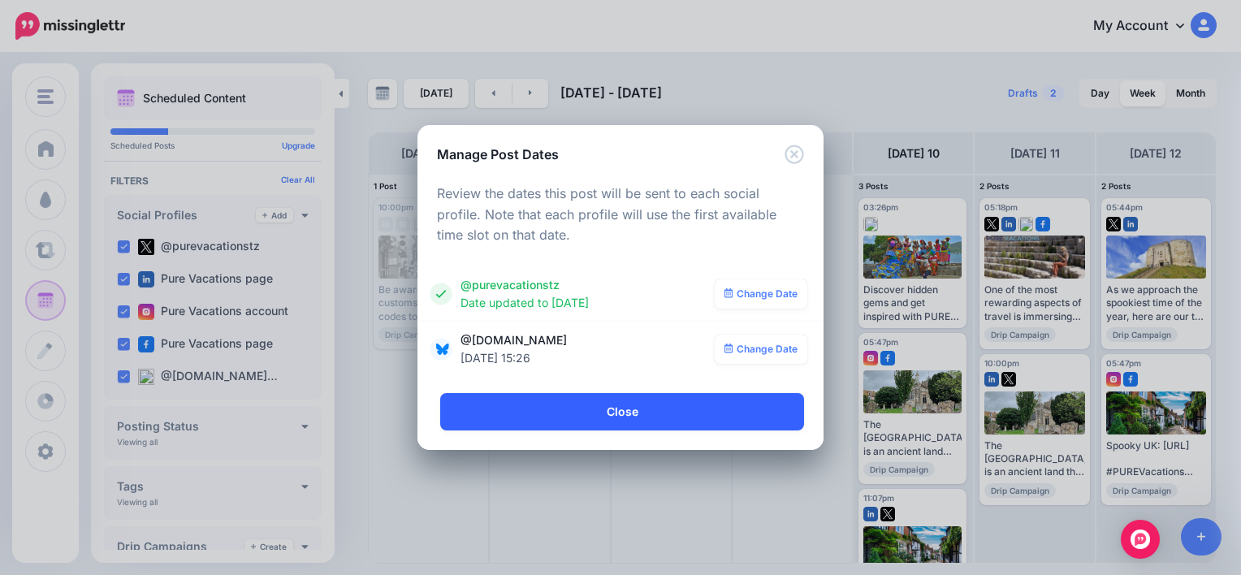
click at [660, 413] on link "Close" at bounding box center [622, 411] width 364 height 37
